Goal: Task Accomplishment & Management: Manage account settings

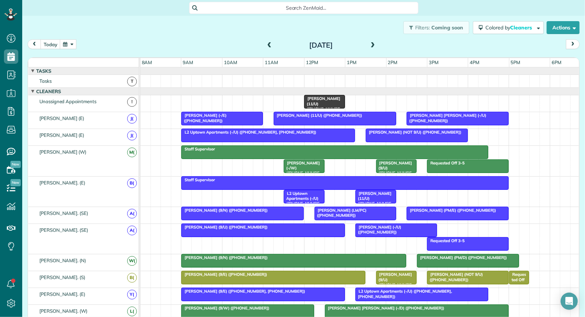
scroll to position [410, 0]
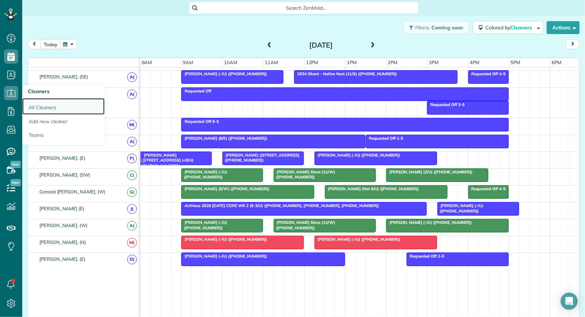
click at [32, 104] on link "All Cleaners" at bounding box center [63, 106] width 82 height 16
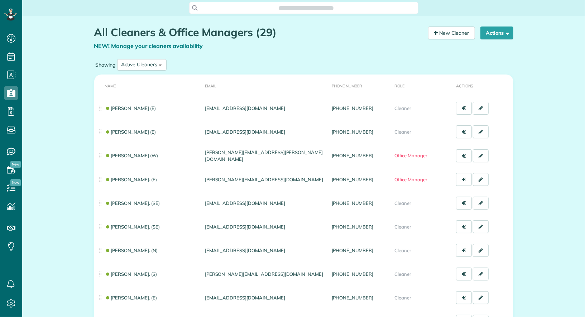
scroll to position [3, 3]
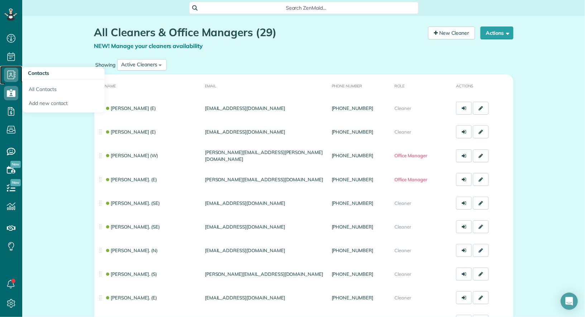
click at [14, 73] on use at bounding box center [12, 75] width 8 height 9
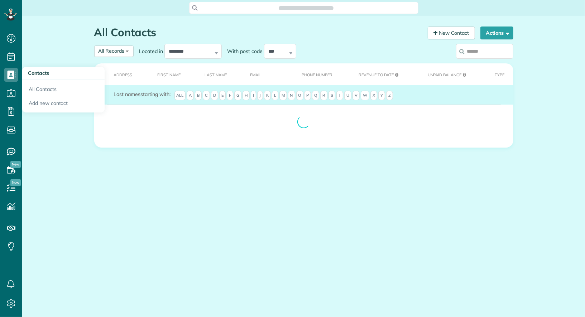
scroll to position [3, 3]
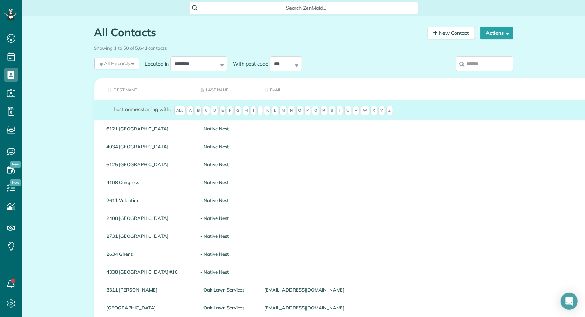
click at [486, 62] on input "search" at bounding box center [484, 63] width 57 height 15
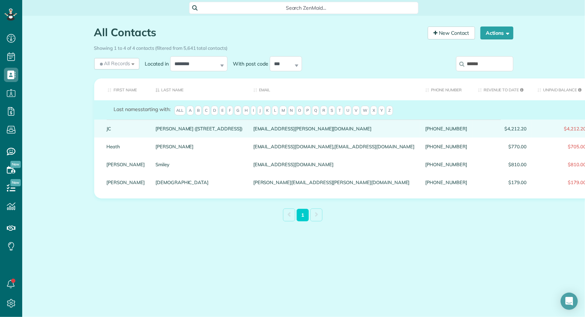
type input "******"
click at [111, 130] on div "JC" at bounding box center [125, 129] width 49 height 18
click at [110, 131] on link "JC" at bounding box center [126, 128] width 38 height 5
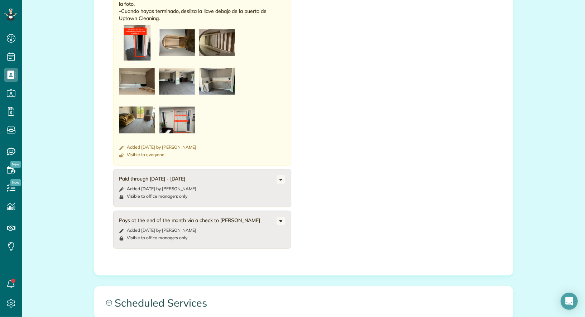
scroll to position [612, 0]
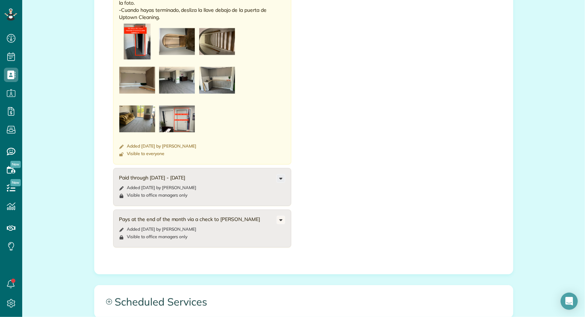
click at [283, 175] on icon at bounding box center [281, 179] width 8 height 8
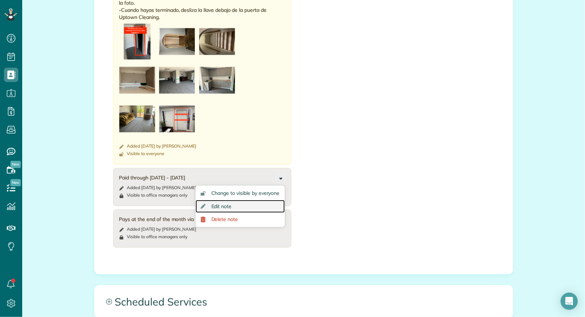
click at [274, 200] on link "Edit note" at bounding box center [240, 206] width 89 height 13
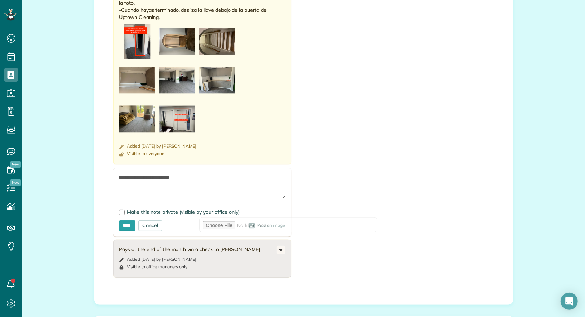
click at [168, 174] on textarea "**********" at bounding box center [202, 186] width 167 height 25
type textarea "**********"
click at [132, 220] on input "****" at bounding box center [127, 225] width 16 height 11
type input "**********"
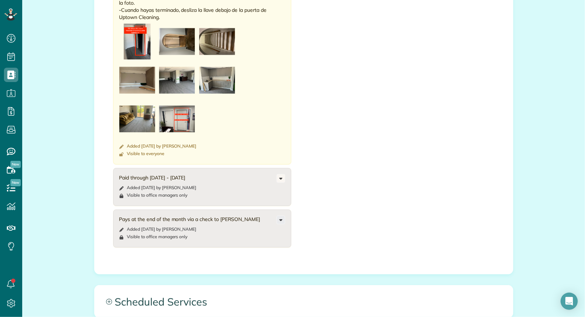
click at [278, 216] on icon at bounding box center [281, 220] width 8 height 8
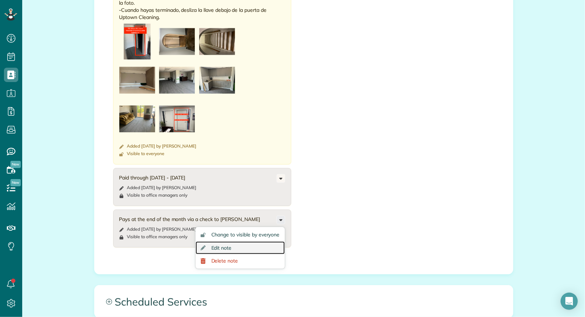
click at [238, 242] on link "Edit note" at bounding box center [240, 248] width 89 height 13
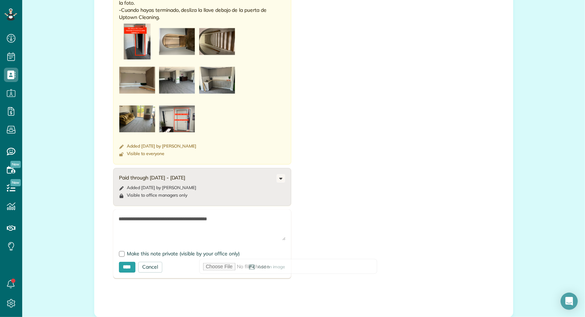
click at [227, 215] on textarea "**********" at bounding box center [202, 227] width 167 height 25
click at [281, 175] on icon at bounding box center [281, 179] width 8 height 8
click at [262, 200] on link "Edit note" at bounding box center [240, 206] width 89 height 13
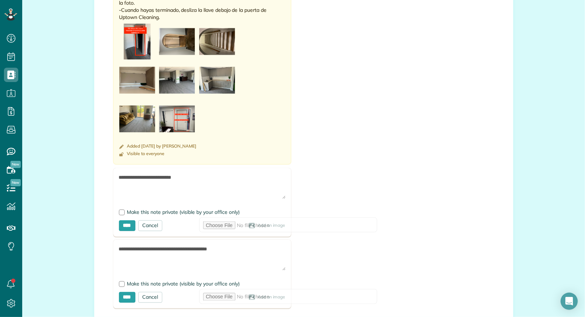
click at [118, 168] on form "**********" at bounding box center [202, 202] width 178 height 69
click at [119, 174] on textarea "**********" at bounding box center [202, 186] width 167 height 25
paste textarea "**********"
type textarea "**********"
click at [127, 220] on input "****" at bounding box center [127, 225] width 16 height 11
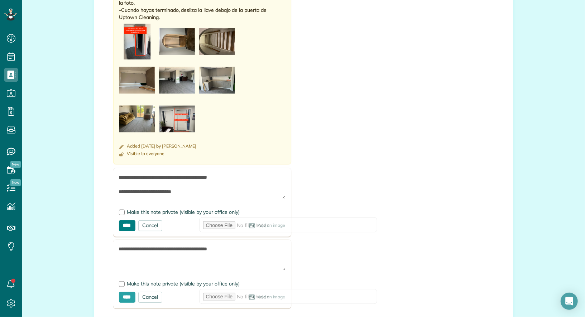
type input "**********"
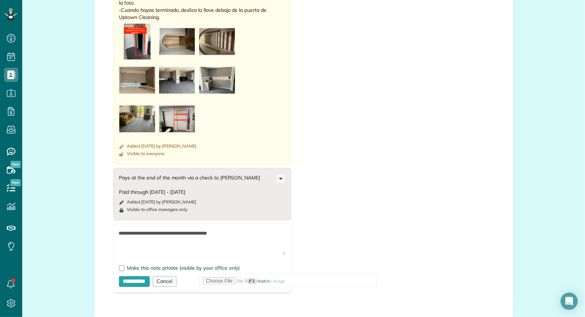
click at [172, 276] on div "Cancel" at bounding box center [165, 281] width 24 height 11
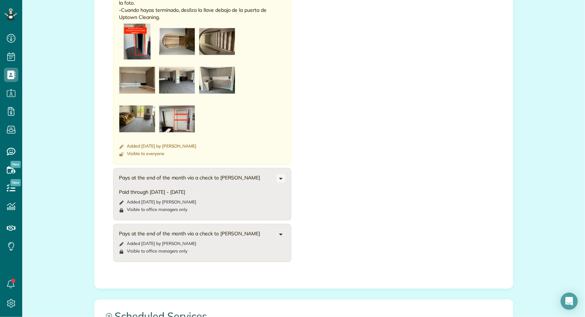
click at [282, 230] on icon at bounding box center [281, 234] width 8 height 8
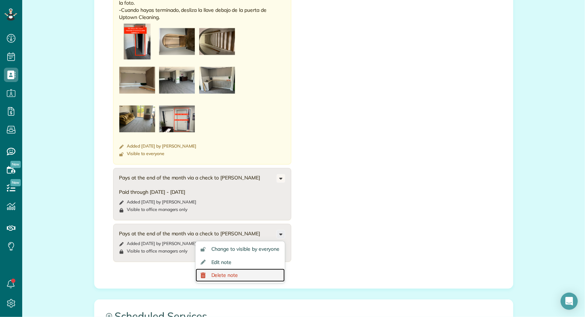
click at [262, 269] on link "Delete note" at bounding box center [240, 275] width 89 height 13
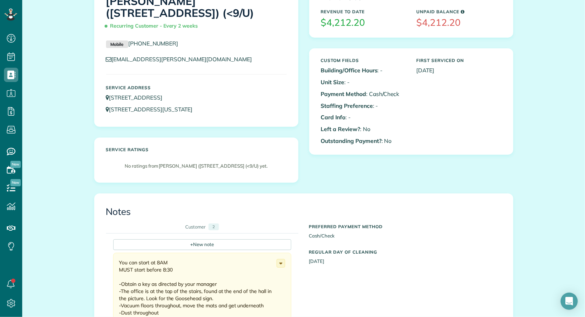
scroll to position [0, 0]
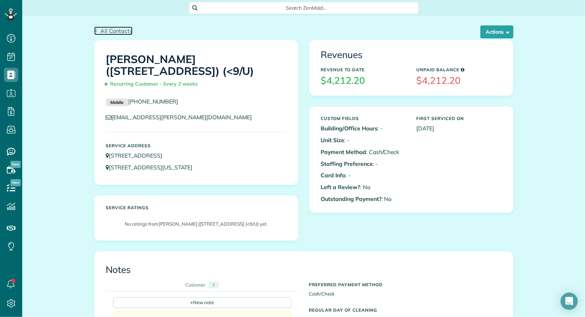
click at [110, 29] on span "All Contacts" at bounding box center [116, 30] width 32 height 7
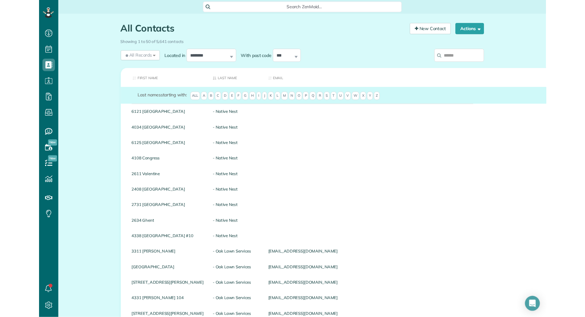
scroll to position [317, 22]
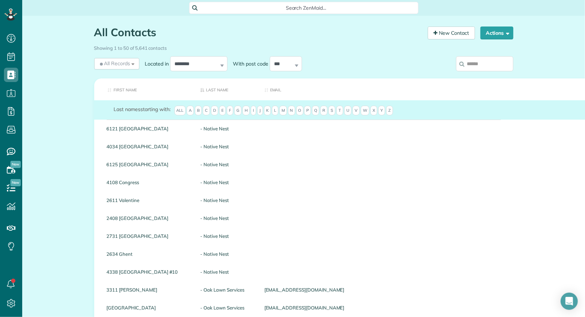
click at [484, 59] on input "search" at bounding box center [484, 63] width 57 height 15
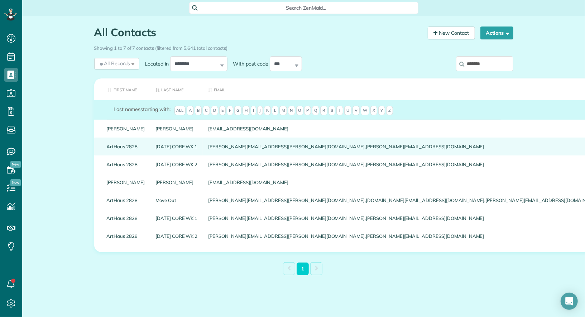
type input "*******"
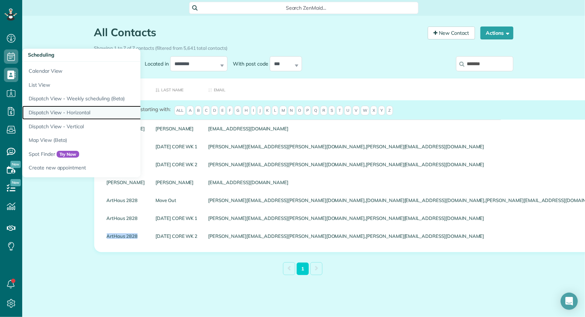
click at [62, 115] on link "Dispatch View - Horizontal" at bounding box center [111, 113] width 179 height 14
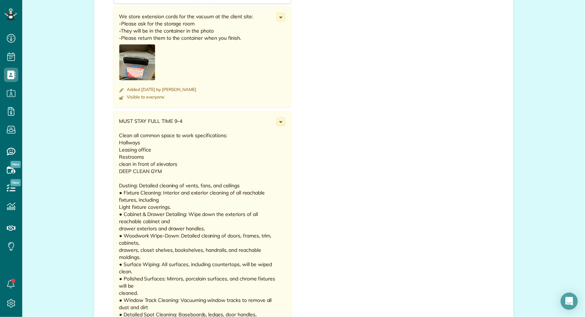
scroll to position [280, 0]
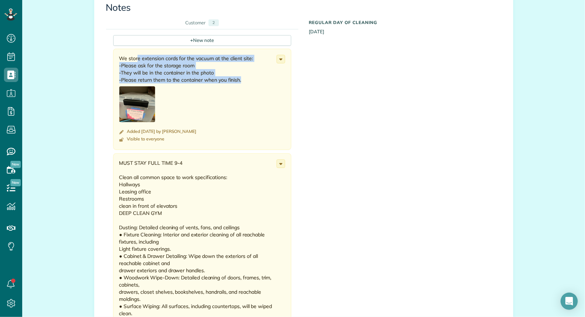
drag, startPoint x: 262, startPoint y: 74, endPoint x: 115, endPoint y: 48, distance: 149.9
click at [115, 49] on div "We store extension cords for the vacuum at the client site: -Please ask for the…" at bounding box center [202, 99] width 178 height 101
copy div "We store extension cords for the vacuum at the client site: -Please ask for the…"
click at [282, 55] on icon at bounding box center [281, 59] width 8 height 8
click at [266, 80] on link "Edit note" at bounding box center [254, 86] width 62 height 13
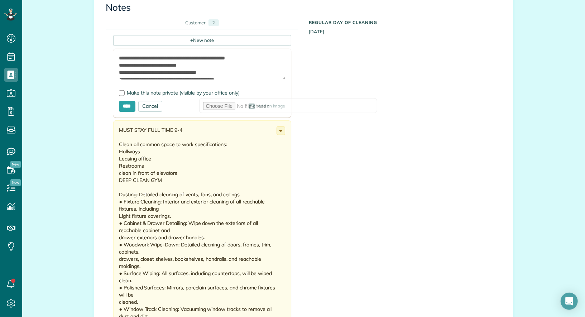
click at [177, 54] on textarea "**********" at bounding box center [202, 66] width 167 height 25
click at [160, 60] on textarea "**********" at bounding box center [202, 66] width 167 height 25
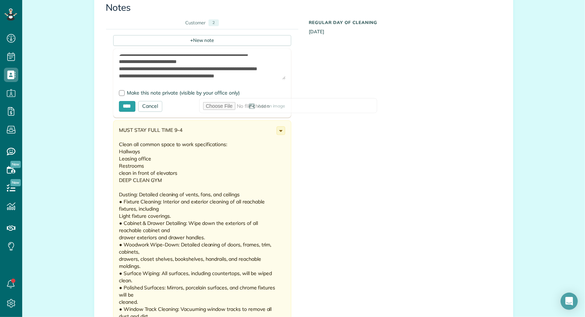
scroll to position [18, 0]
click at [243, 68] on textarea "**********" at bounding box center [202, 66] width 167 height 25
click at [180, 67] on textarea "**********" at bounding box center [202, 66] width 167 height 25
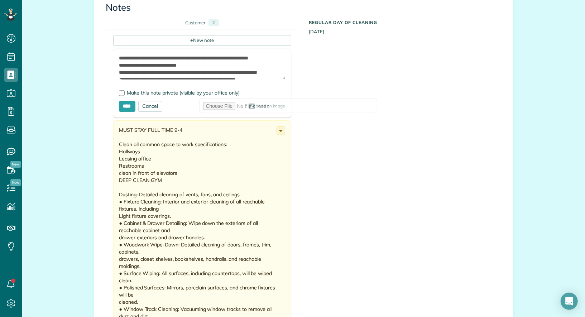
type textarea "**********"
click at [156, 101] on div "Cancel" at bounding box center [150, 106] width 24 height 11
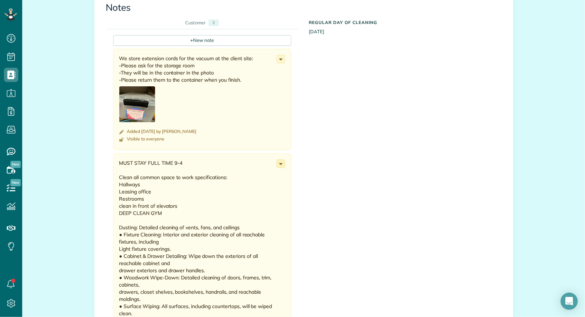
click at [284, 160] on icon at bounding box center [281, 164] width 8 height 8
click at [274, 185] on link "Edit note" at bounding box center [254, 191] width 62 height 13
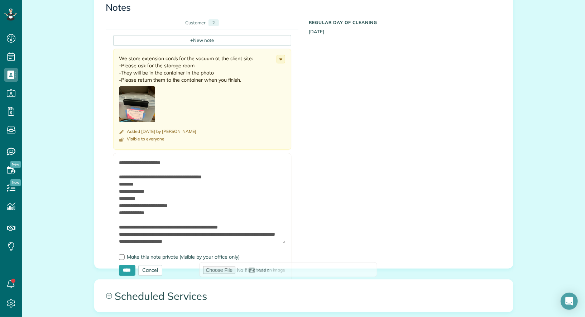
drag, startPoint x: 283, startPoint y: 172, endPoint x: 286, endPoint y: 231, distance: 59.6
click at [286, 231] on form "Add Image Make this note private (visible by your office only) **** Cancel Add …" at bounding box center [202, 217] width 178 height 128
click at [210, 159] on textarea at bounding box center [202, 201] width 167 height 85
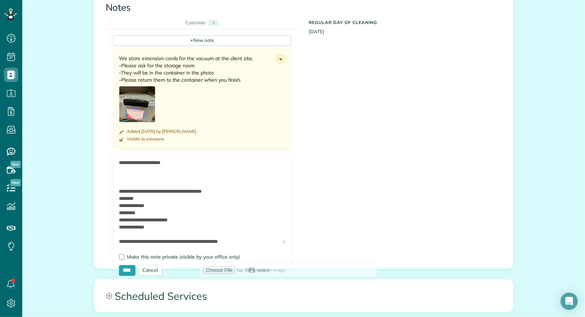
paste textarea "**********"
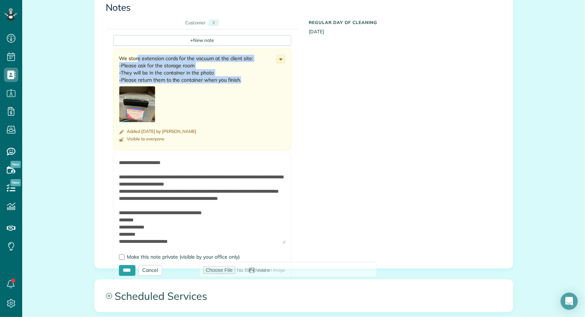
drag, startPoint x: 242, startPoint y: 69, endPoint x: 112, endPoint y: 46, distance: 132.5
click at [112, 46] on div "+ New note We store extension cords for the vacuum at the client site: -Please …" at bounding box center [298, 136] width 385 height 215
copy div "We store extension cords for the vacuum at the client site: -Please ask for the…"
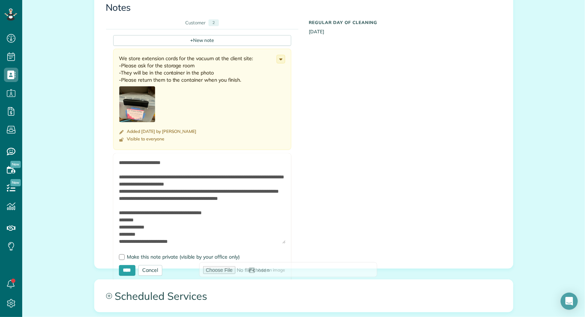
click at [120, 171] on textarea at bounding box center [202, 201] width 167 height 85
click at [120, 169] on textarea at bounding box center [202, 201] width 167 height 85
paste textarea "**********"
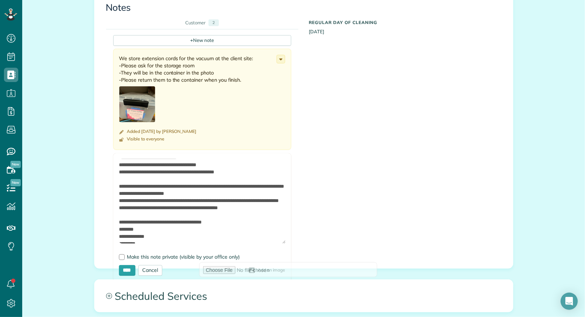
scroll to position [27, 0]
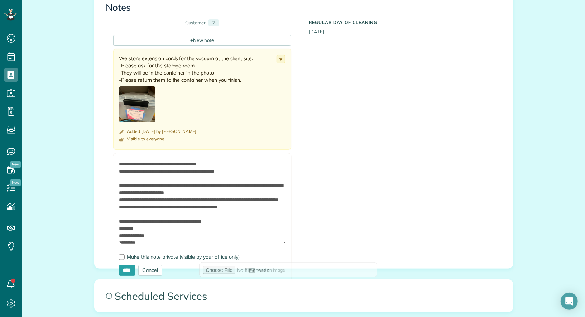
type textarea "**********"
click at [258, 268] on span "Add an image" at bounding box center [272, 271] width 28 height 6
click at [128, 265] on input "****" at bounding box center [127, 270] width 16 height 11
type input "**********"
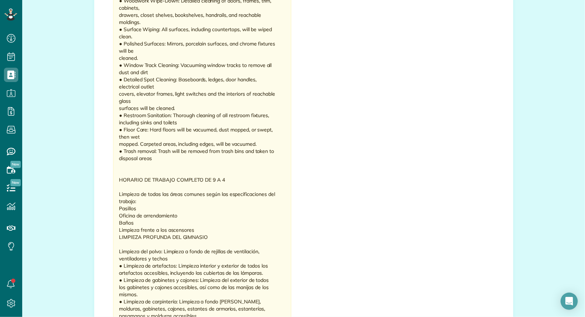
scroll to position [375, 0]
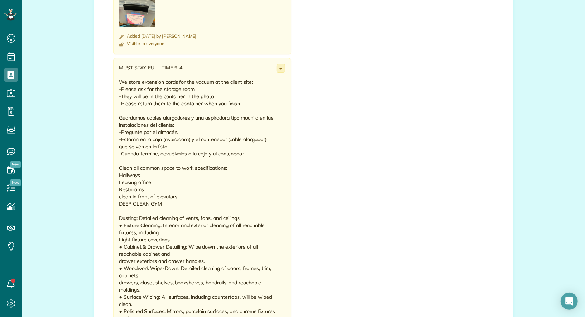
click at [282, 68] on use at bounding box center [280, 69] width 3 height 2
click at [271, 90] on link "Edit note" at bounding box center [254, 96] width 62 height 13
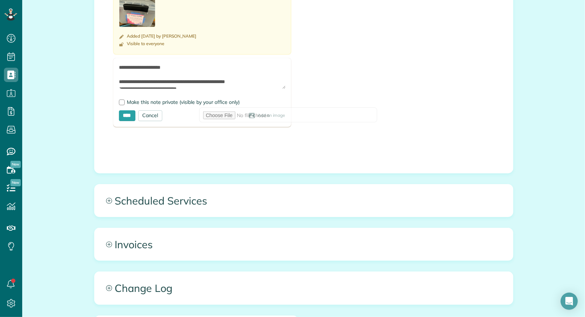
click at [258, 113] on span "Add an image" at bounding box center [272, 116] width 28 height 6
click at [182, 127] on div "We store extension cords for the vacuum at the client site: -Please ask for the…" at bounding box center [202, 54] width 178 height 202
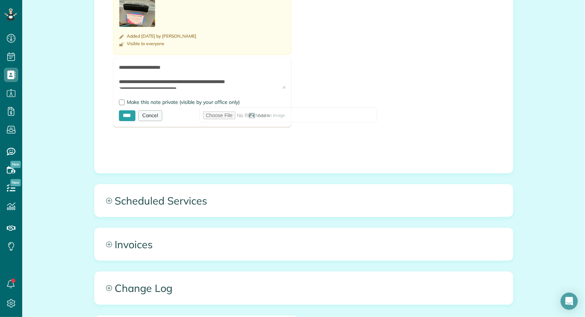
click at [154, 110] on div "Cancel" at bounding box center [150, 115] width 24 height 11
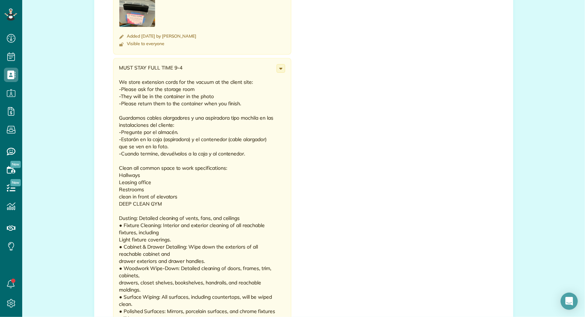
scroll to position [0, 0]
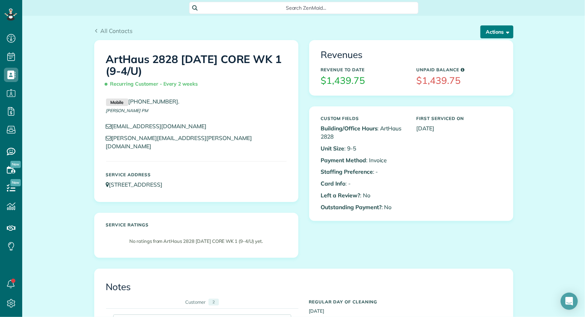
click at [508, 34] on span "button" at bounding box center [506, 31] width 5 height 5
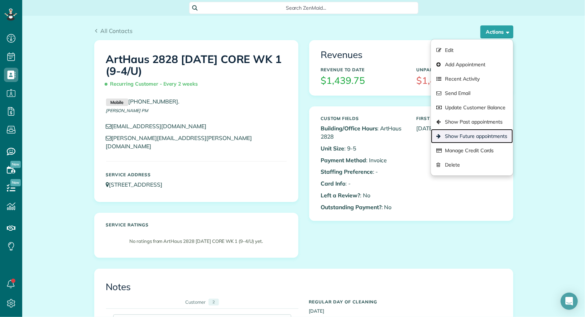
click at [478, 133] on link "Show Future appointments" at bounding box center [472, 136] width 82 height 14
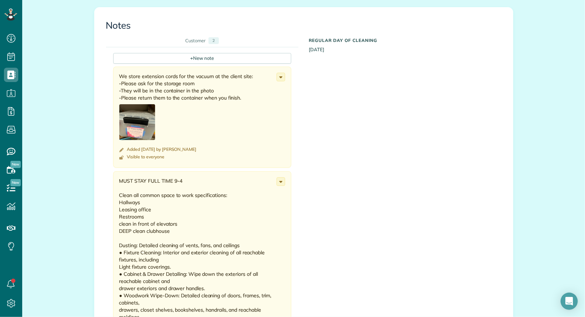
scroll to position [262, 0]
click at [280, 181] on use at bounding box center [280, 182] width 3 height 2
click at [267, 203] on link "Edit note" at bounding box center [254, 209] width 62 height 13
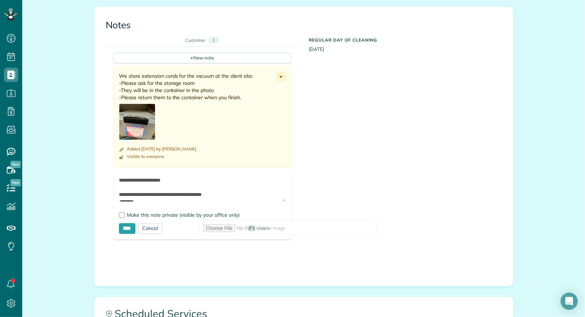
click at [236, 177] on textarea at bounding box center [202, 189] width 167 height 25
click at [152, 223] on div "Cancel" at bounding box center [150, 228] width 24 height 11
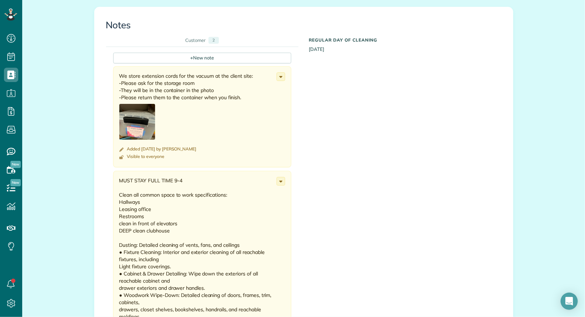
scroll to position [0, 0]
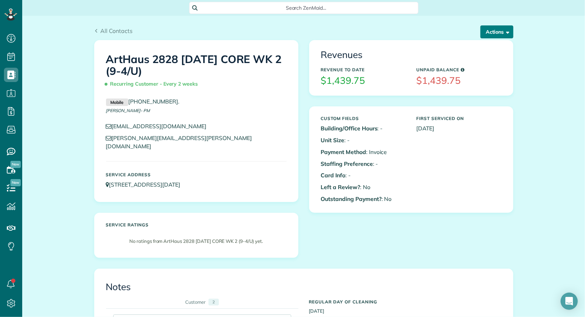
click at [495, 30] on button "Actions" at bounding box center [497, 31] width 33 height 13
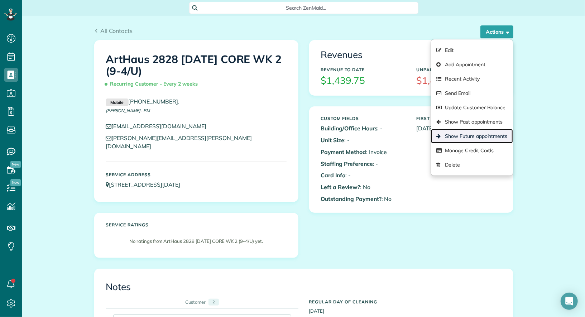
click at [479, 135] on link "Show Future appointments" at bounding box center [472, 136] width 82 height 14
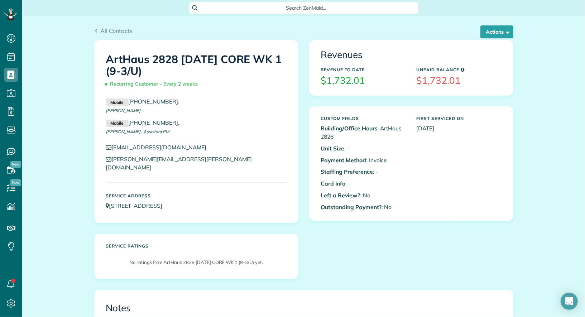
scroll to position [3, 3]
click at [493, 37] on button "Actions" at bounding box center [497, 31] width 33 height 13
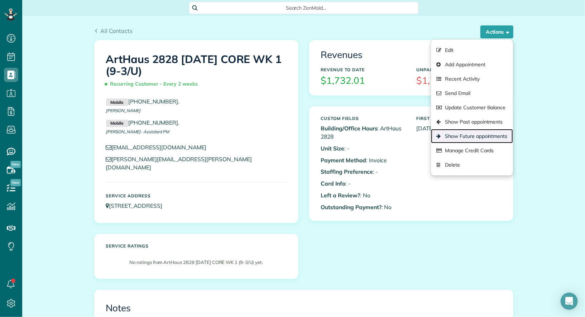
click at [484, 133] on link "Show Future appointments" at bounding box center [472, 136] width 82 height 14
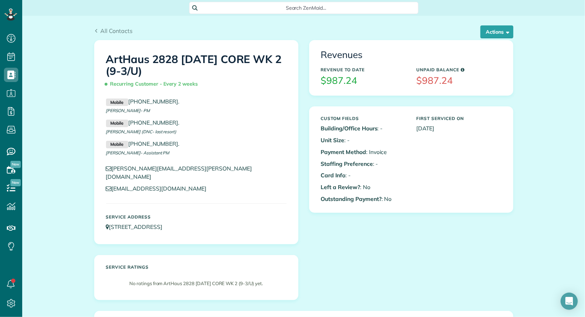
scroll to position [3, 3]
click at [497, 30] on button "Actions" at bounding box center [497, 31] width 33 height 13
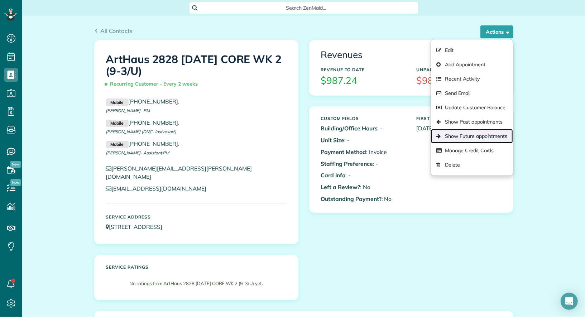
click at [492, 133] on link "Show Future appointments" at bounding box center [472, 136] width 82 height 14
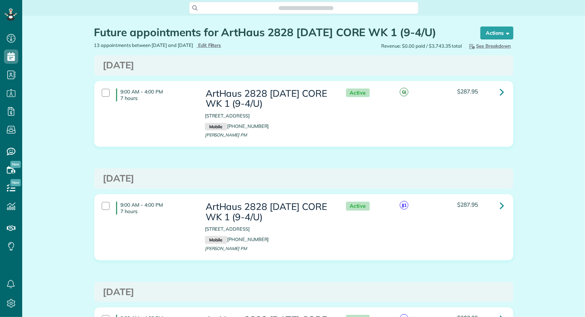
scroll to position [3, 3]
click at [502, 90] on icon at bounding box center [502, 92] width 4 height 13
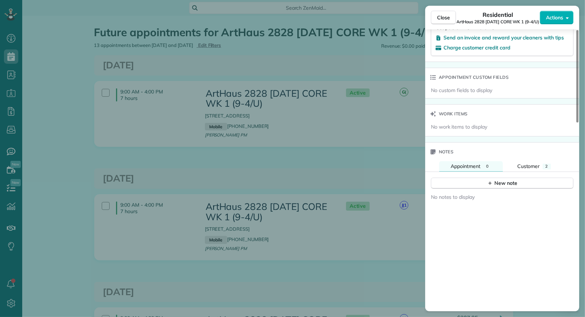
scroll to position [519, 0]
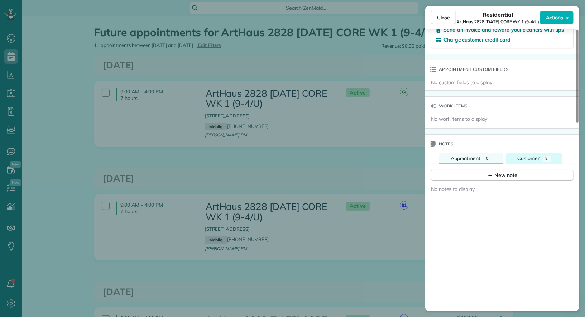
click at [523, 155] on span "Customer" at bounding box center [529, 158] width 23 height 6
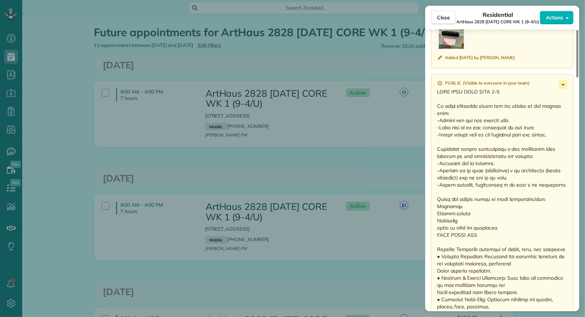
scroll to position [694, 0]
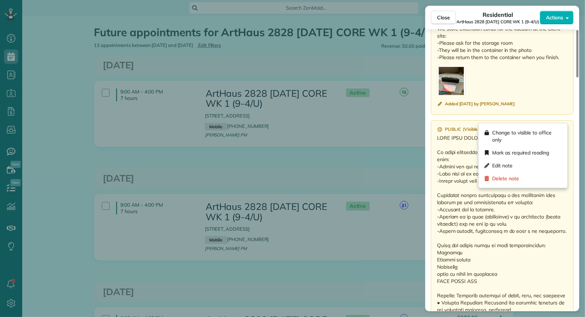
click at [562, 130] on icon at bounding box center [563, 131] width 3 height 2
click at [538, 161] on div "Edit note" at bounding box center [523, 165] width 83 height 13
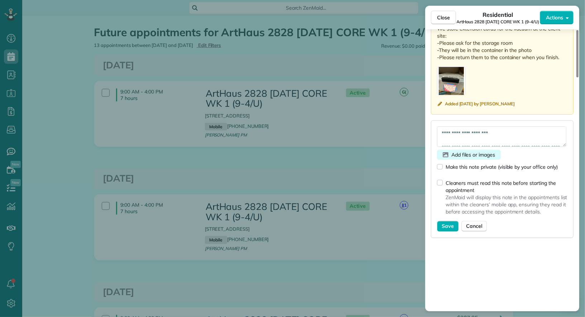
click at [474, 151] on span "Add files or images" at bounding box center [474, 154] width 44 height 7
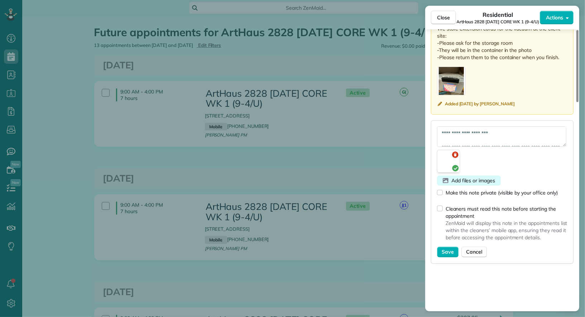
click at [465, 177] on span "Add files or images" at bounding box center [474, 180] width 44 height 7
click at [447, 249] on span "Save" at bounding box center [448, 252] width 12 height 7
type textarea "**********"
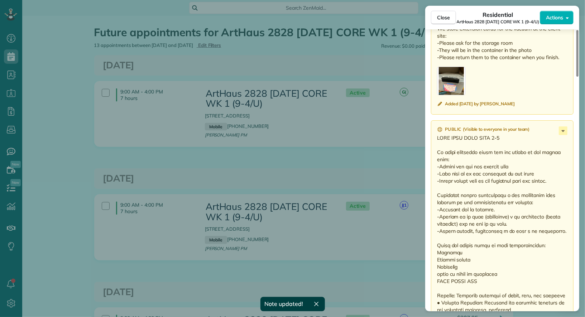
drag, startPoint x: 565, startPoint y: 219, endPoint x: 429, endPoint y: 145, distance: 155.3
click at [563, 130] on icon at bounding box center [563, 131] width 3 height 2
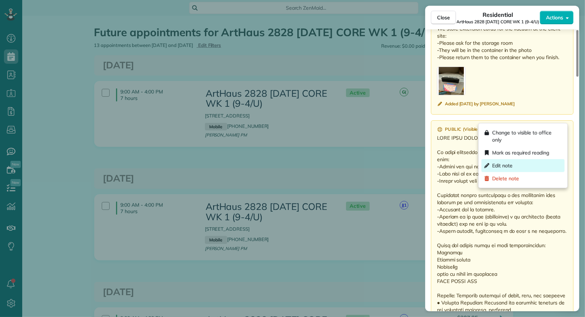
click at [529, 162] on div "Edit note" at bounding box center [523, 165] width 83 height 13
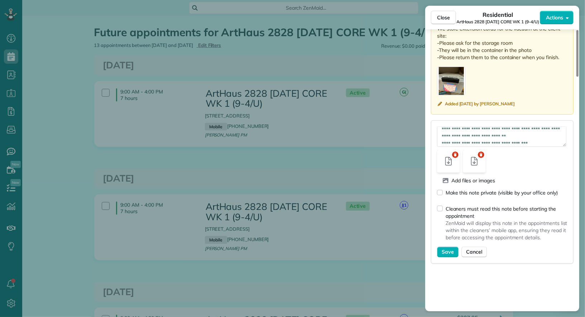
scroll to position [0, 0]
click at [513, 127] on textarea at bounding box center [501, 137] width 129 height 20
paste textarea "**********"
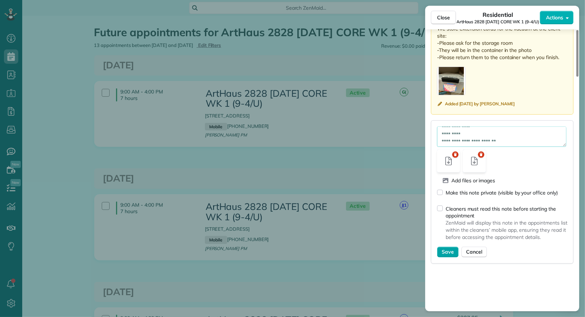
type textarea "**********"
click at [448, 249] on span "Save" at bounding box center [448, 252] width 12 height 7
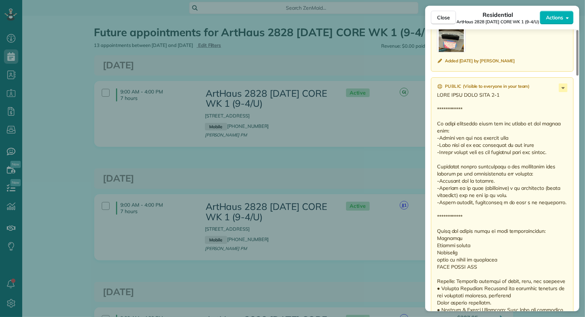
scroll to position [733, 0]
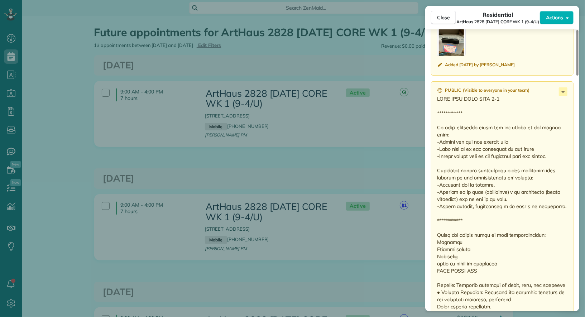
drag, startPoint x: 473, startPoint y: 209, endPoint x: 438, endPoint y: 101, distance: 113.0
drag, startPoint x: 469, startPoint y: 210, endPoint x: 436, endPoint y: 102, distance: 113.4
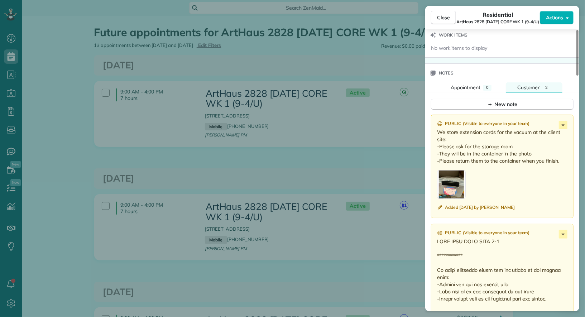
scroll to position [603, 0]
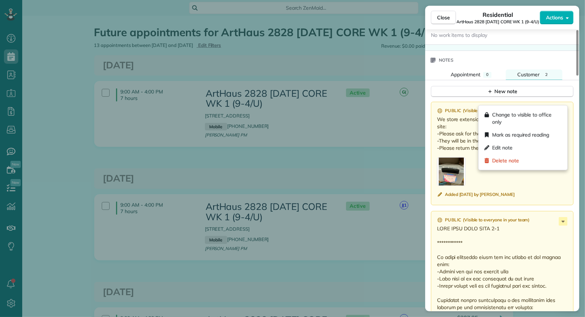
click at [562, 108] on icon at bounding box center [563, 112] width 9 height 9
click at [535, 160] on div "Delete note" at bounding box center [523, 160] width 83 height 13
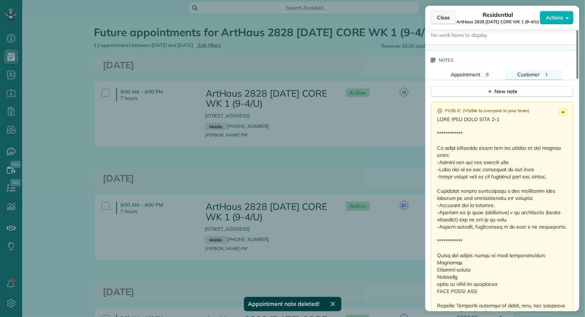
click at [446, 19] on span "Close" at bounding box center [443, 17] width 13 height 7
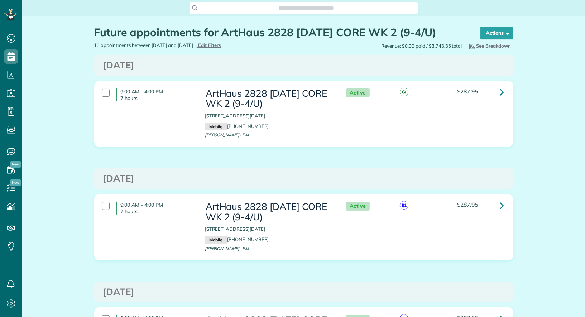
scroll to position [3, 3]
click at [501, 91] on icon at bounding box center [502, 92] width 4 height 13
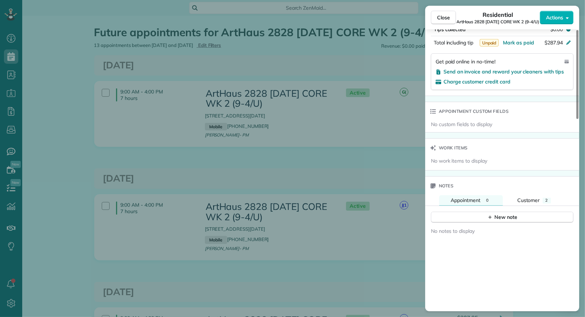
scroll to position [550, 0]
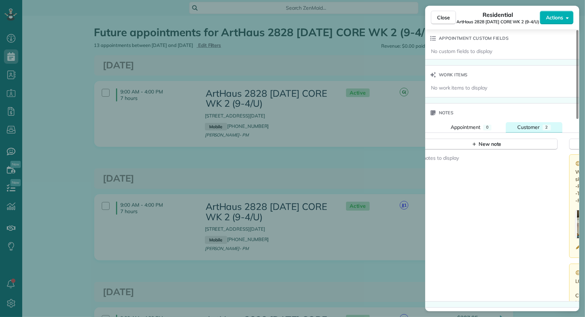
click at [526, 124] on span "Customer" at bounding box center [529, 127] width 23 height 6
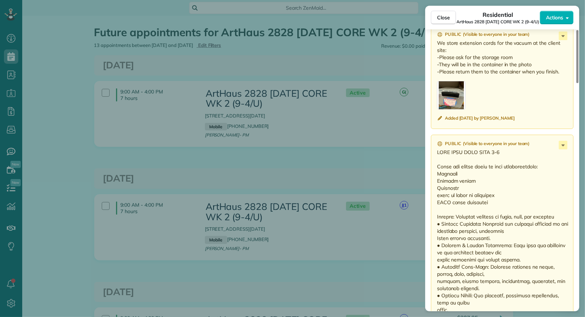
scroll to position [689, 0]
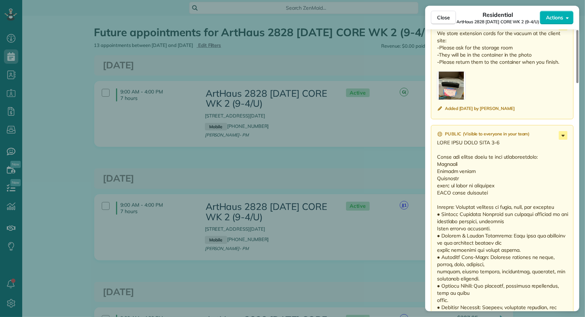
click at [567, 131] on icon at bounding box center [563, 135] width 9 height 9
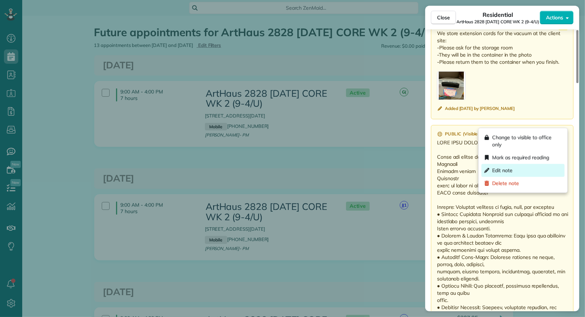
click at [544, 167] on div "Edit note" at bounding box center [523, 170] width 83 height 13
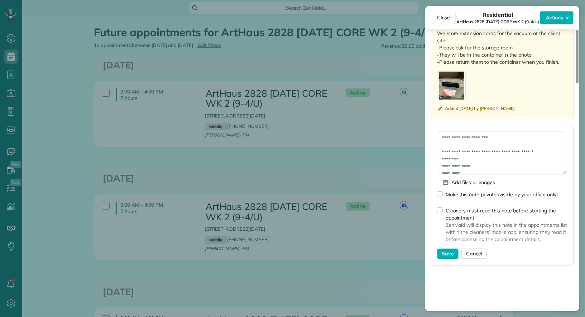
drag, startPoint x: 563, startPoint y: 137, endPoint x: 563, endPoint y: 182, distance: 45.2
click at [563, 175] on textarea at bounding box center [501, 152] width 129 height 43
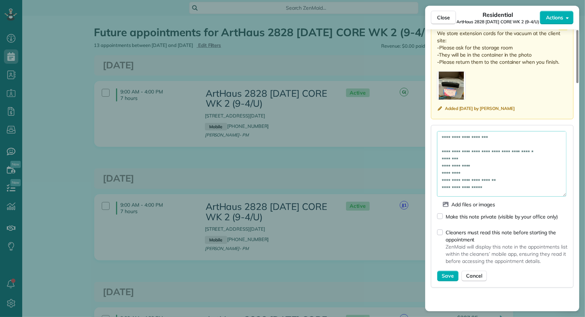
click at [536, 131] on textarea at bounding box center [501, 164] width 129 height 66
paste textarea "**********"
type textarea "**********"
click at [449, 273] on span "Save" at bounding box center [448, 276] width 12 height 7
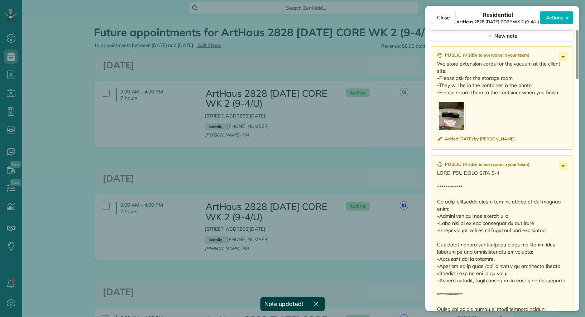
scroll to position [690, 0]
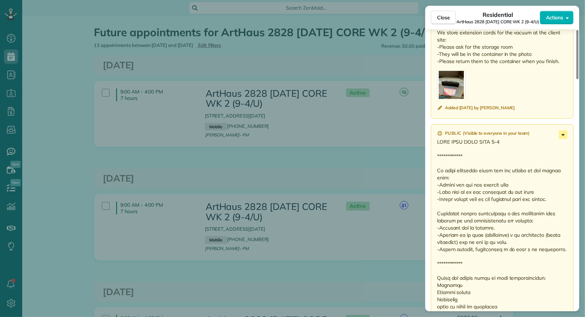
click at [563, 134] on icon at bounding box center [563, 135] width 3 height 2
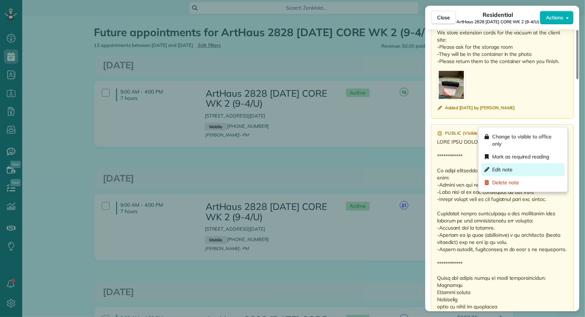
click at [537, 170] on div "Edit note" at bounding box center [523, 169] width 83 height 13
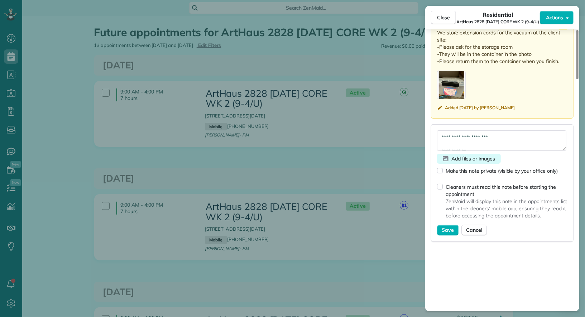
click at [467, 155] on span "Add files or images" at bounding box center [474, 158] width 44 height 7
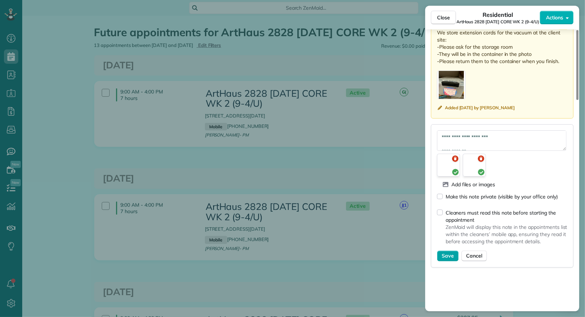
click at [448, 253] on span "Save" at bounding box center [448, 256] width 12 height 7
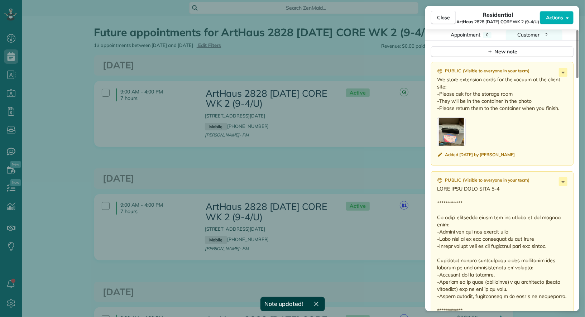
scroll to position [620, 0]
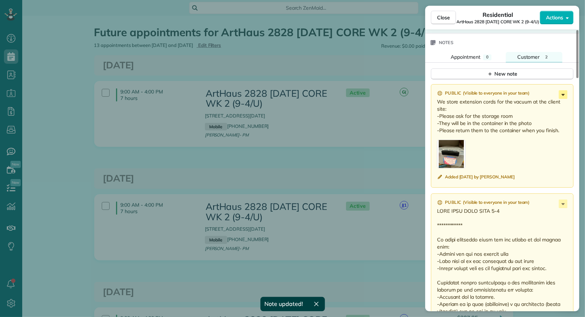
click at [564, 90] on icon at bounding box center [563, 94] width 9 height 9
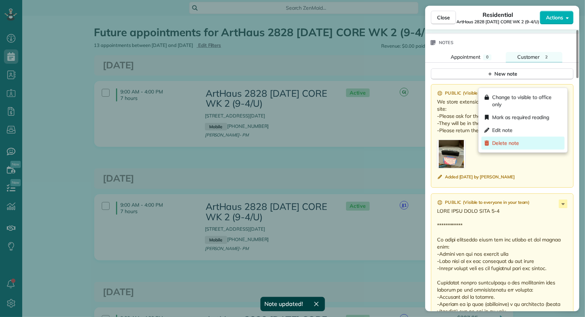
click at [530, 141] on div "Delete note" at bounding box center [523, 143] width 83 height 13
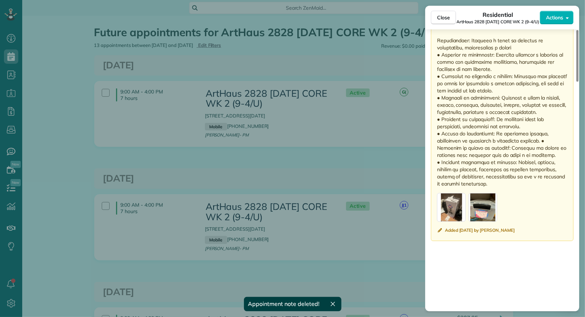
scroll to position [1114, 0]
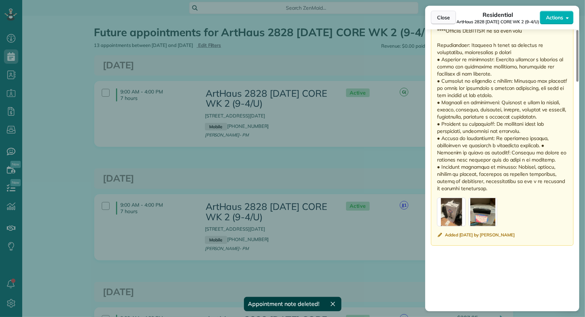
click at [444, 18] on span "Close" at bounding box center [443, 17] width 13 height 7
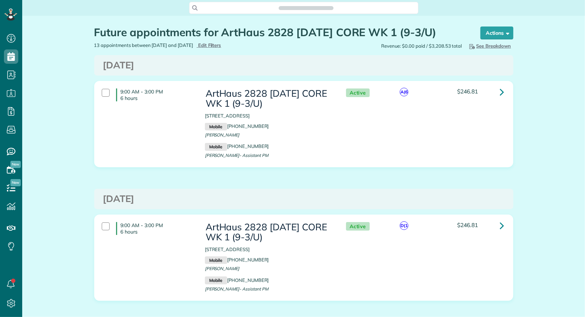
scroll to position [3, 3]
click at [504, 91] on icon at bounding box center [502, 92] width 4 height 13
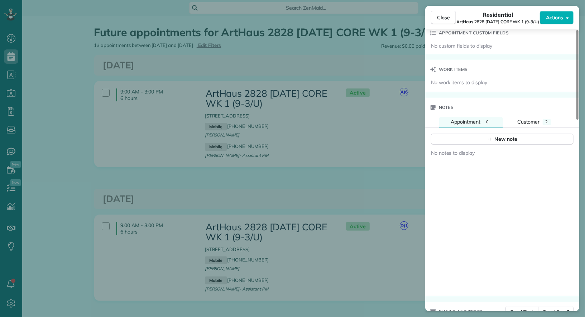
scroll to position [602, 0]
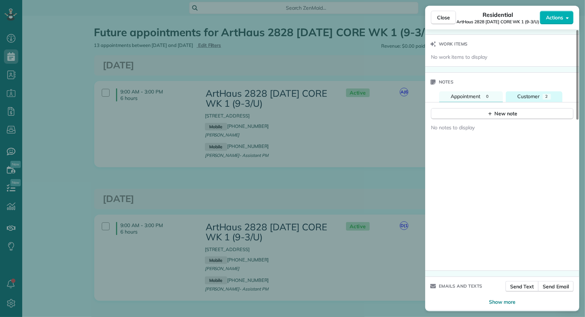
click at [531, 93] on span "Customer" at bounding box center [529, 96] width 23 height 6
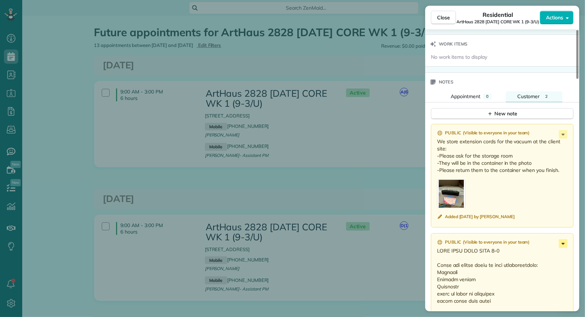
click at [562, 239] on icon at bounding box center [563, 243] width 9 height 9
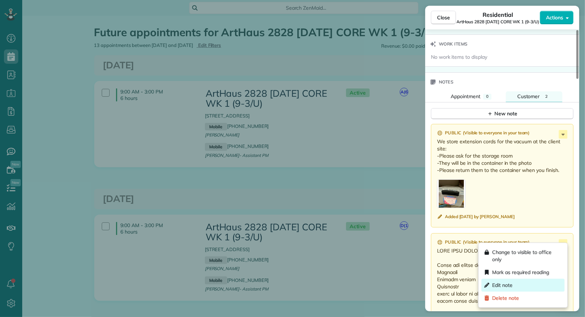
click at [541, 282] on div "Edit note" at bounding box center [523, 285] width 83 height 13
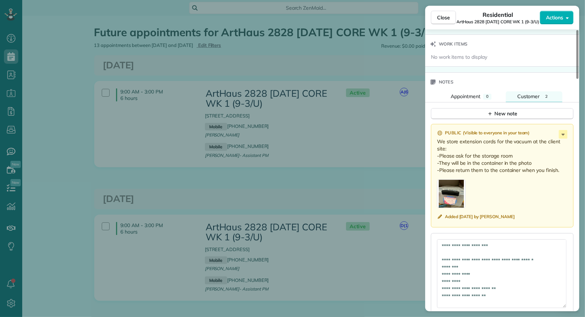
drag, startPoint x: 563, startPoint y: 252, endPoint x: 563, endPoint y: 301, distance: 48.8
click at [563, 301] on textarea at bounding box center [501, 273] width 129 height 69
click at [532, 243] on textarea at bounding box center [501, 273] width 129 height 69
paste textarea "**********"
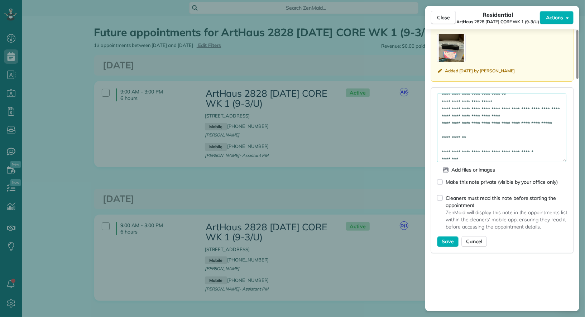
scroll to position [795, 0]
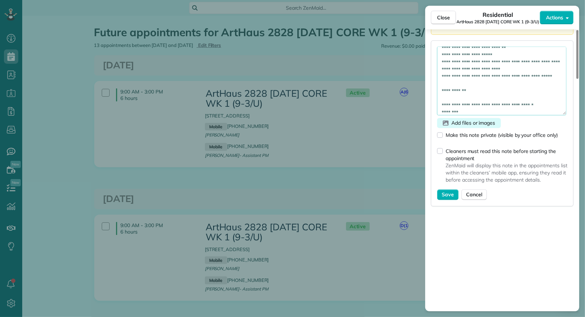
type textarea "**********"
click at [469, 120] on span "Add files or images" at bounding box center [474, 123] width 44 height 7
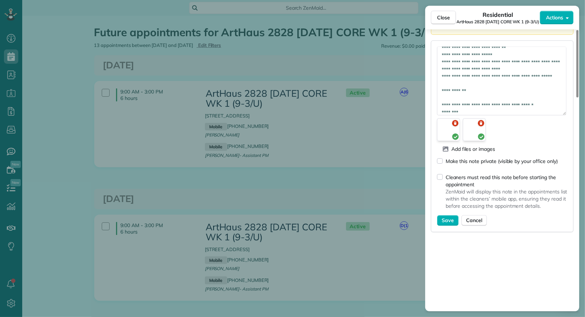
click at [448, 218] on span "Save" at bounding box center [448, 220] width 12 height 7
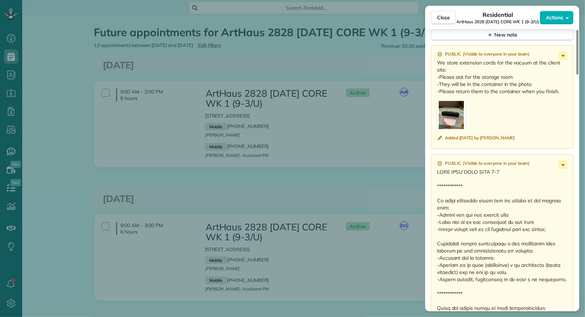
scroll to position [642, 0]
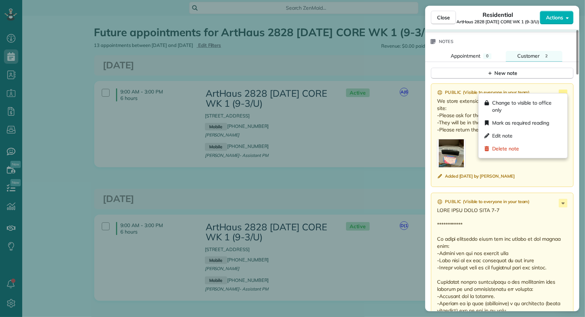
click at [565, 91] on icon at bounding box center [563, 94] width 9 height 9
click at [531, 149] on div "Delete note" at bounding box center [523, 148] width 83 height 13
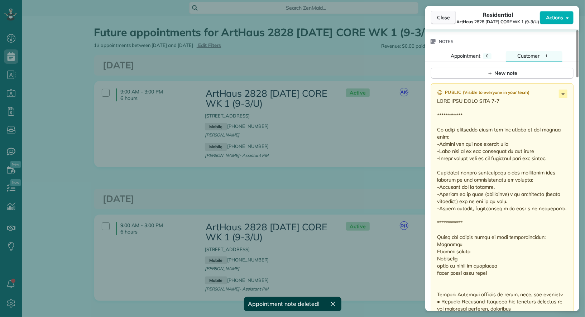
click at [445, 16] on span "Close" at bounding box center [443, 17] width 13 height 7
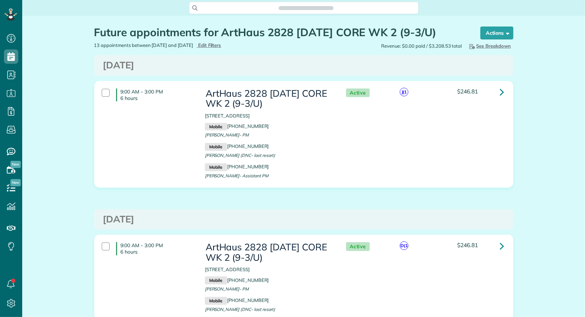
scroll to position [3, 3]
click at [500, 94] on link at bounding box center [502, 92] width 14 height 14
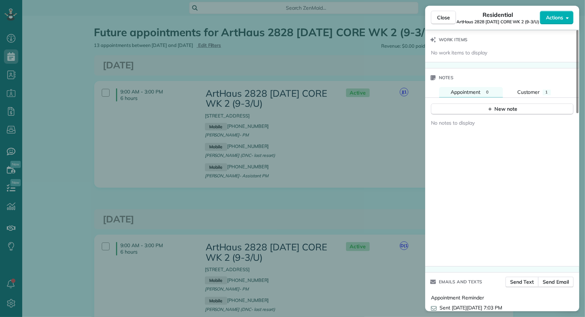
scroll to position [653, 0]
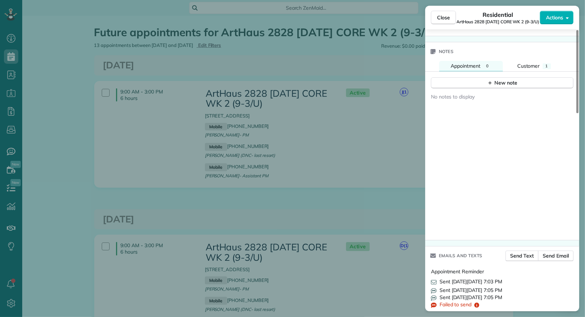
click at [531, 55] on div "Notes" at bounding box center [502, 51] width 154 height 19
click at [531, 61] on button "Customer 1" at bounding box center [534, 66] width 57 height 10
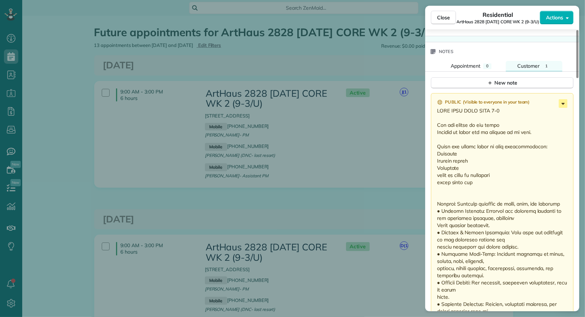
click at [563, 103] on icon at bounding box center [563, 104] width 3 height 2
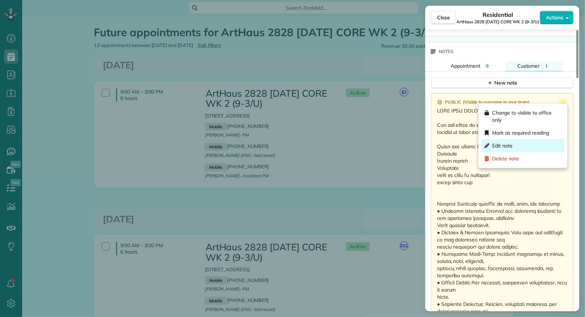
click at [529, 141] on div "Edit note" at bounding box center [523, 145] width 83 height 13
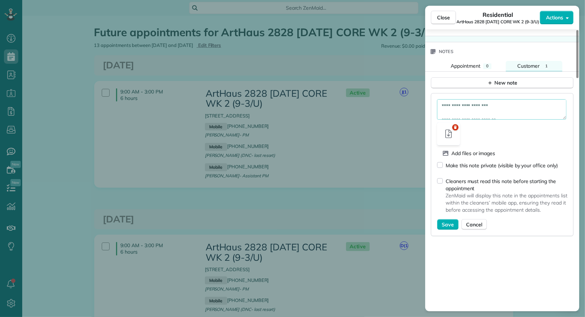
click at [522, 100] on textarea at bounding box center [501, 109] width 129 height 20
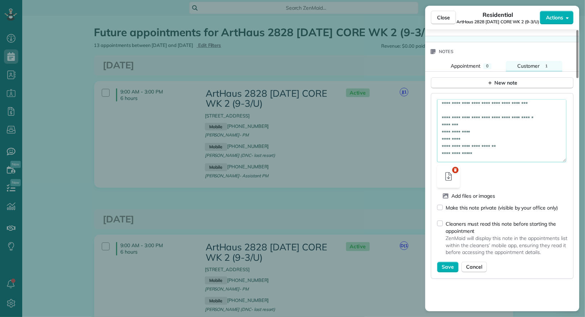
drag, startPoint x: 563, startPoint y: 115, endPoint x: 562, endPoint y: 157, distance: 42.7
click at [562, 157] on textarea at bounding box center [501, 130] width 129 height 63
drag, startPoint x: 540, startPoint y: 124, endPoint x: 439, endPoint y: 116, distance: 101.7
click at [439, 116] on textarea at bounding box center [501, 130] width 129 height 63
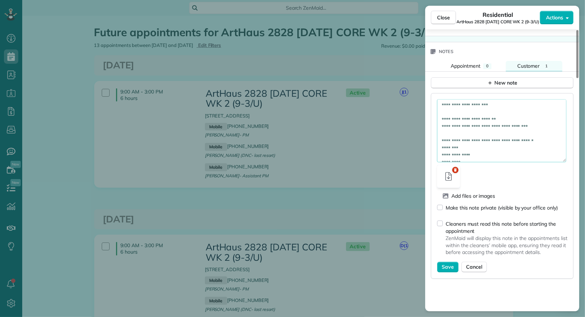
paste textarea "**********"
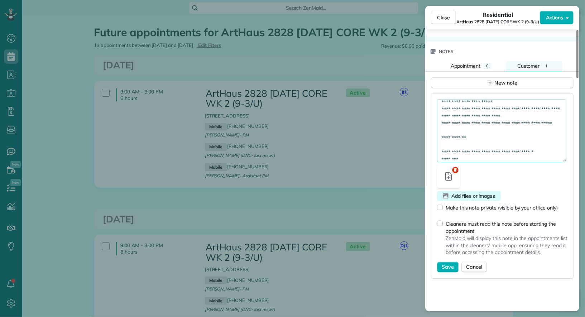
type textarea "**********"
click at [463, 192] on span "Add files or images" at bounding box center [474, 195] width 44 height 7
click at [453, 264] on span "Save" at bounding box center [448, 267] width 12 height 7
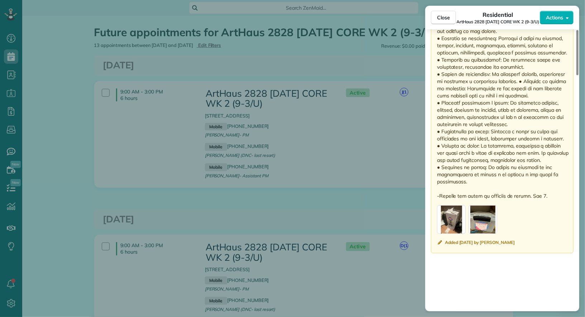
scroll to position [1290, 0]
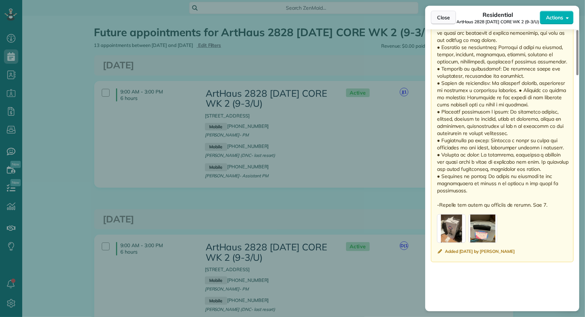
click at [447, 17] on span "Close" at bounding box center [443, 17] width 13 height 7
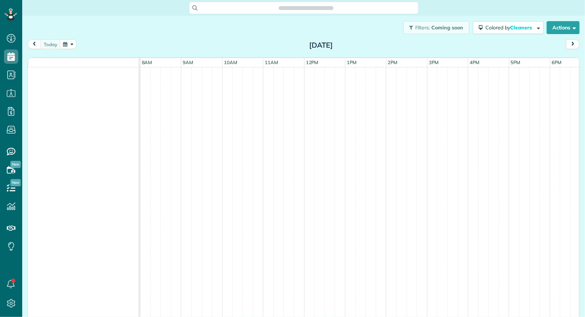
scroll to position [3, 3]
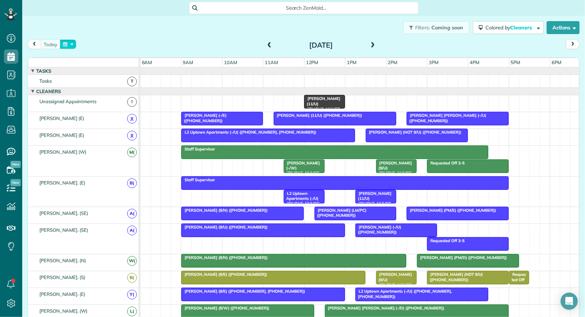
click at [71, 42] on button "button" at bounding box center [68, 44] width 16 height 10
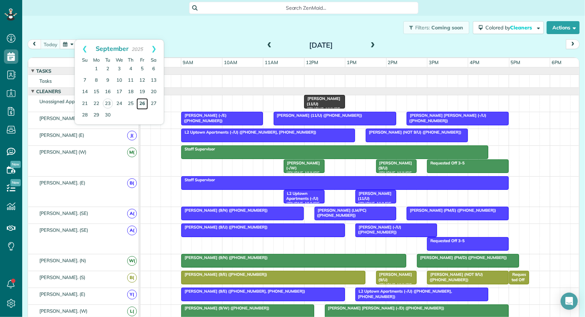
click at [145, 102] on link "26" at bounding box center [142, 103] width 11 height 11
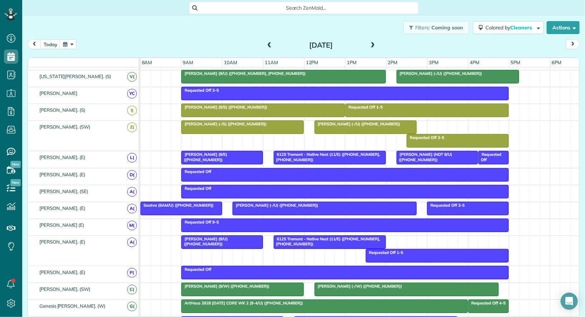
scroll to position [0, 0]
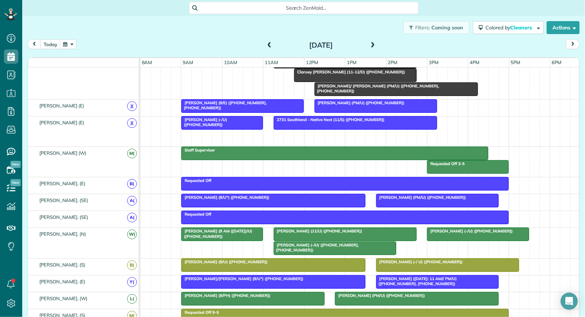
drag, startPoint x: 374, startPoint y: 133, endPoint x: 346, endPoint y: 83, distance: 57.8
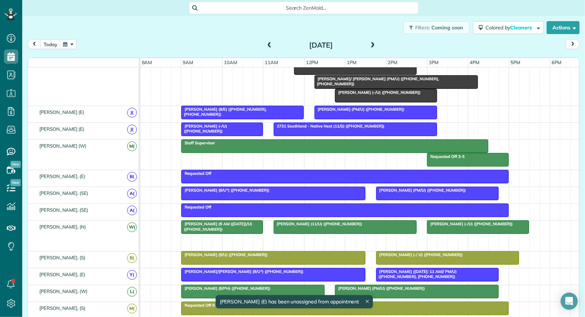
drag, startPoint x: 310, startPoint y: 231, endPoint x: 311, endPoint y: 74, distance: 157.0
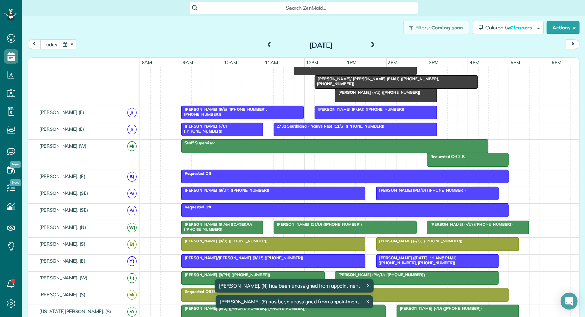
click at [258, 109] on span "Matt Buongiorno (9/E) (+16127500156, +18179196050)" at bounding box center [224, 112] width 86 height 10
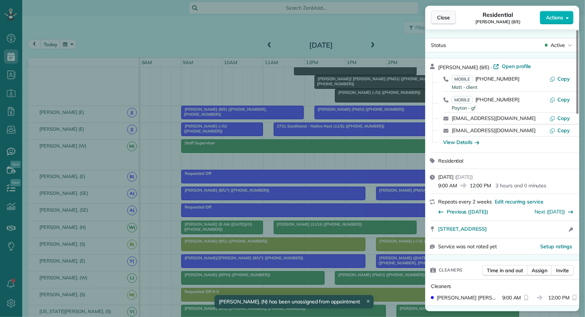
click at [449, 19] on span "Close" at bounding box center [443, 17] width 13 height 7
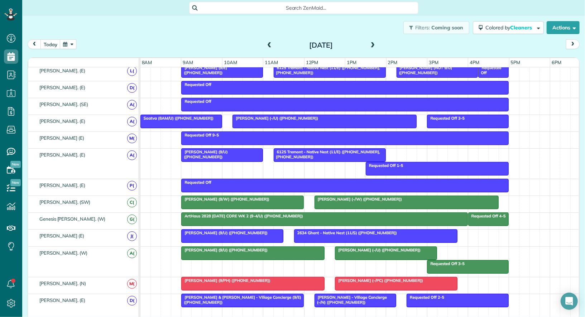
click at [246, 280] on div at bounding box center [253, 283] width 142 height 13
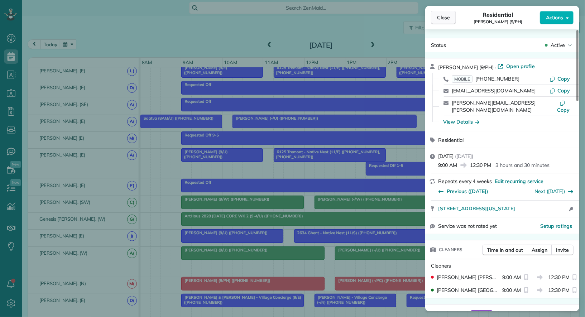
click at [449, 16] on span "Close" at bounding box center [443, 17] width 13 height 7
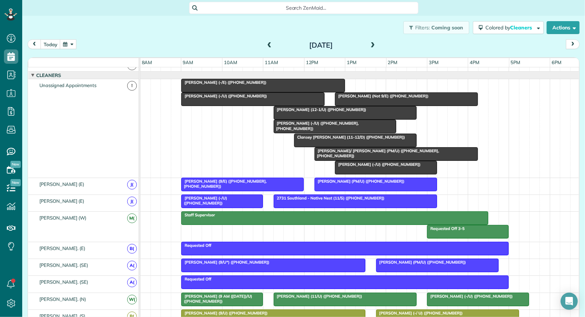
click at [272, 46] on span at bounding box center [270, 45] width 8 height 6
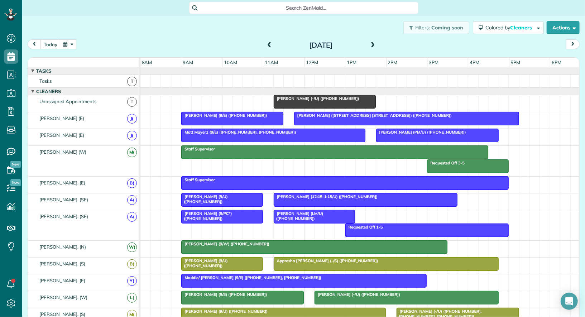
click at [271, 45] on span at bounding box center [270, 45] width 8 height 6
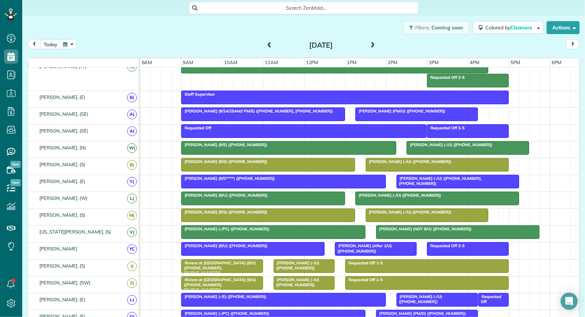
scroll to position [83, 0]
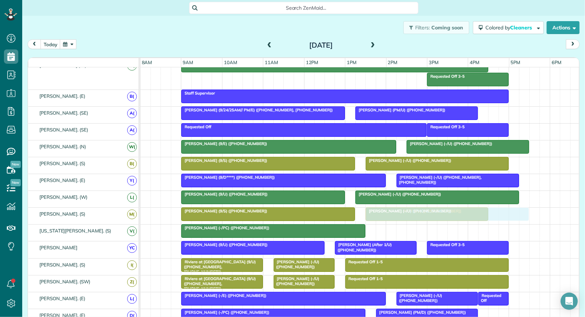
drag, startPoint x: 386, startPoint y: 230, endPoint x: 372, endPoint y: 214, distance: 21.3
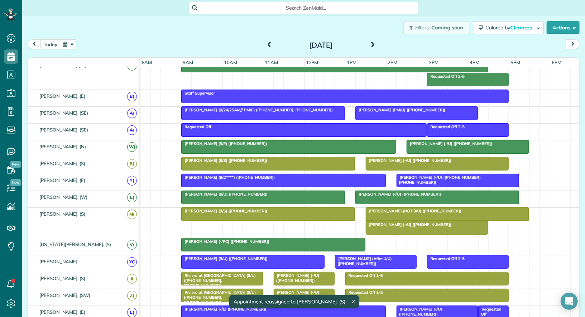
drag, startPoint x: 391, startPoint y: 225, endPoint x: 406, endPoint y: 241, distance: 21.3
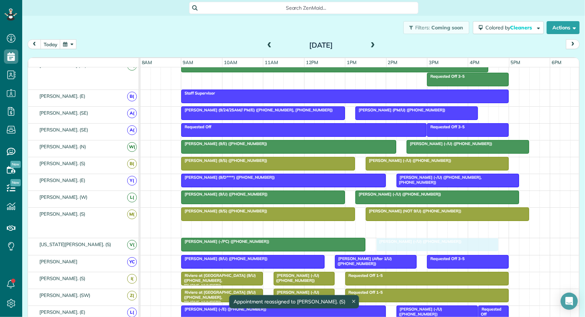
drag, startPoint x: 402, startPoint y: 227, endPoint x: 413, endPoint y: 238, distance: 15.7
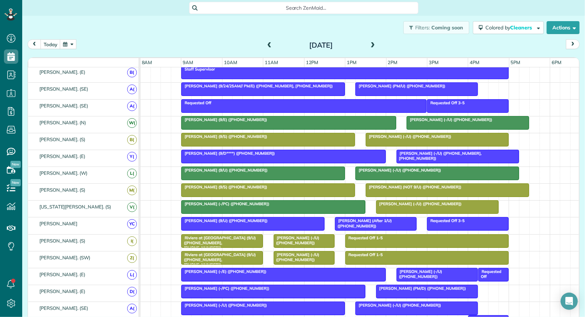
scroll to position [138, 0]
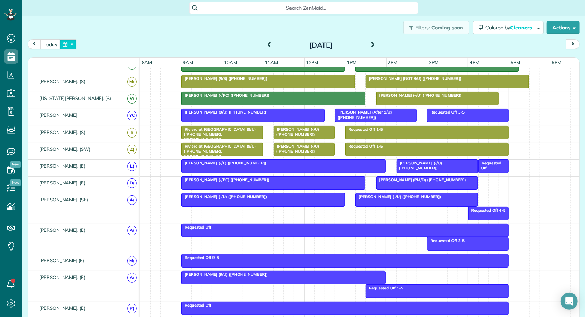
click at [67, 43] on button "button" at bounding box center [68, 44] width 16 height 10
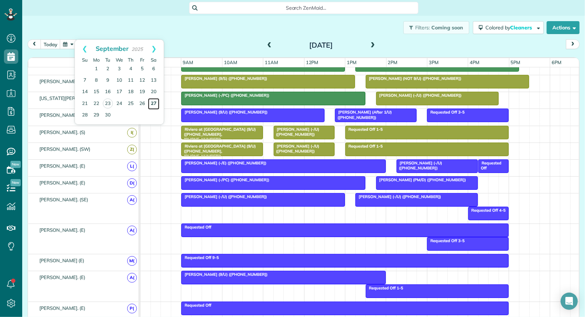
click at [153, 103] on link "27" at bounding box center [153, 103] width 11 height 11
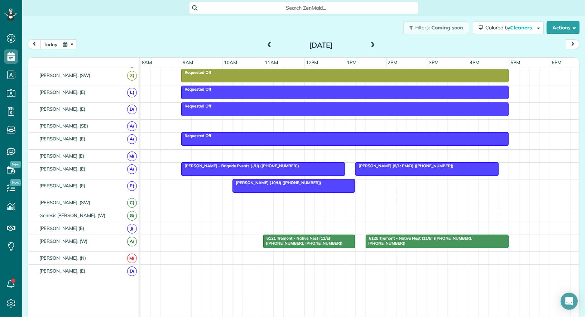
click at [317, 236] on span "6121 Tremont - Native Nest (11/E) (+14692685812, +19406821867)" at bounding box center [303, 241] width 80 height 10
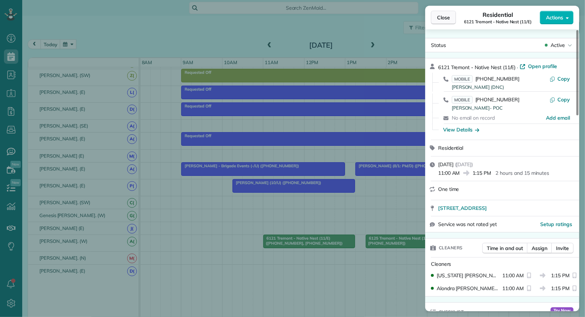
click at [450, 16] on button "Close" at bounding box center [443, 18] width 25 height 14
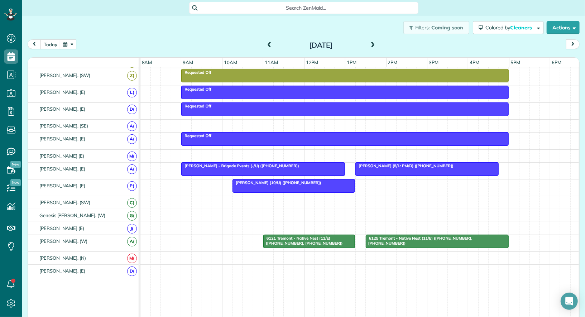
click at [389, 236] on div "6125 Tremont - Native Nest (11/E) (+14692685812, +19406821867)" at bounding box center [437, 241] width 139 height 10
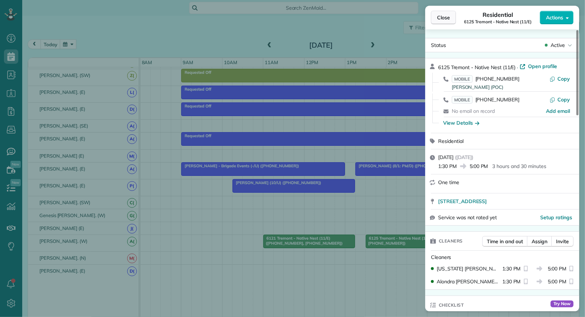
click at [443, 16] on span "Close" at bounding box center [443, 17] width 13 height 7
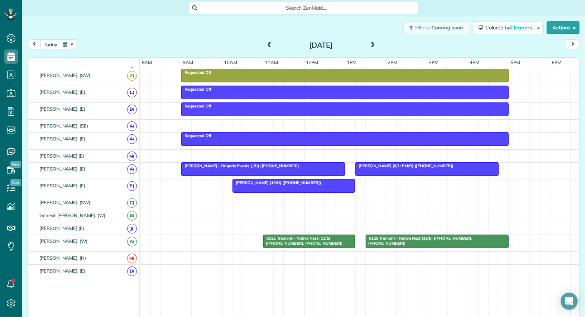
click at [264, 42] on div "Saturday Sep 27, 2025" at bounding box center [321, 44] width 115 height 11
click at [267, 42] on span at bounding box center [270, 45] width 8 height 6
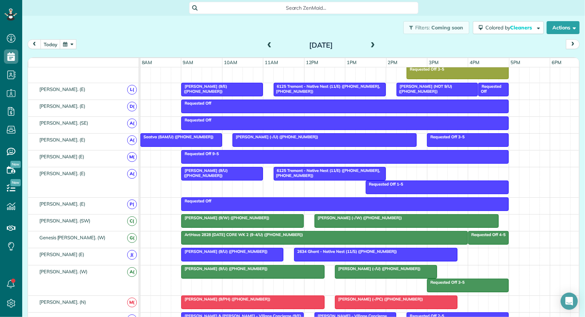
scroll to position [396, 0]
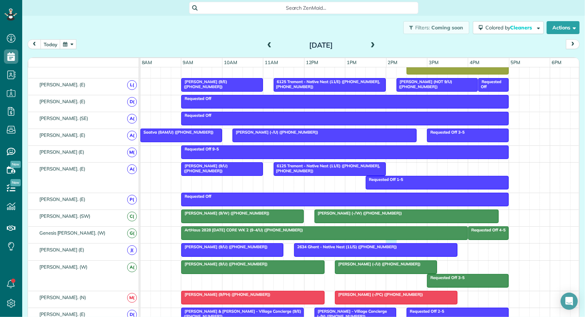
click at [392, 236] on div "Requested Off 4-5 ArtHaus 2828 Friday CORE WK 2 (9-4/U) (+14698350073)" at bounding box center [361, 235] width 440 height 16
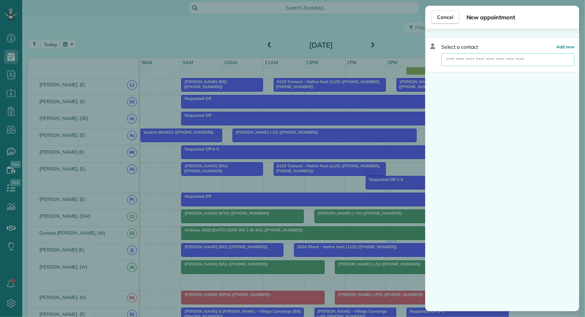
click at [474, 62] on input "text" at bounding box center [508, 59] width 133 height 13
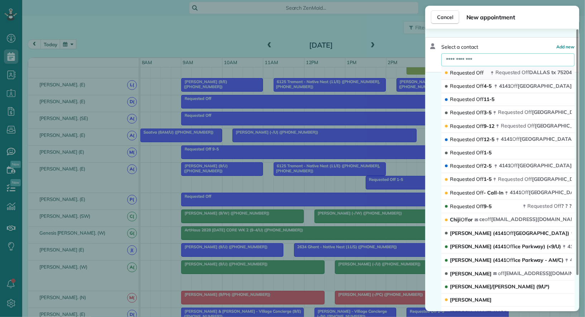
type input "**********"
click at [475, 75] on span "Requested Off" at bounding box center [467, 73] width 34 height 7
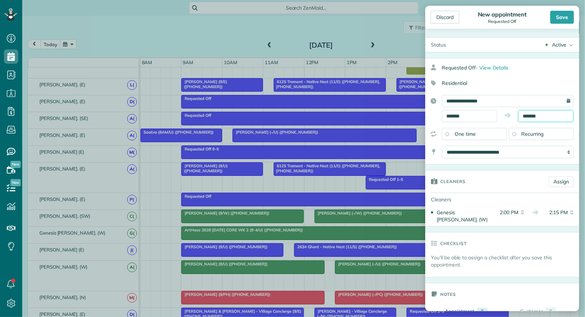
click at [537, 111] on input "*******" at bounding box center [546, 116] width 56 height 12
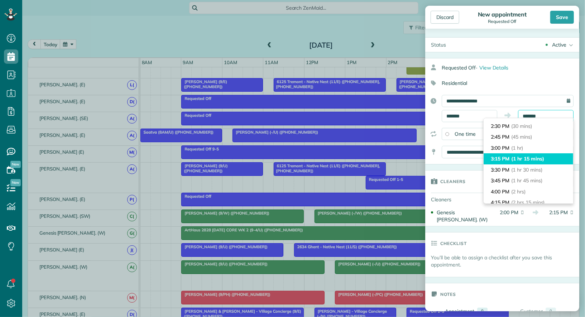
scroll to position [20, 0]
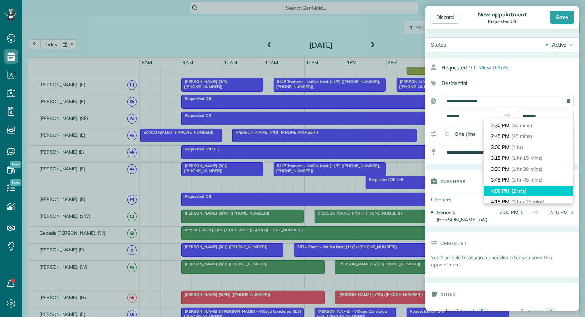
type input "*******"
click at [516, 189] on span "(2 hrs)" at bounding box center [518, 191] width 15 height 6
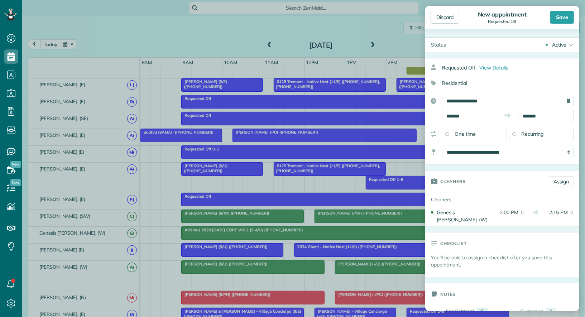
click at [560, 44] on div "Active" at bounding box center [559, 44] width 14 height 7
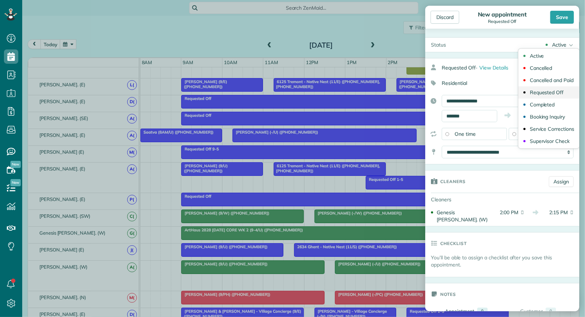
click at [555, 91] on div "Requested Off" at bounding box center [547, 92] width 34 height 5
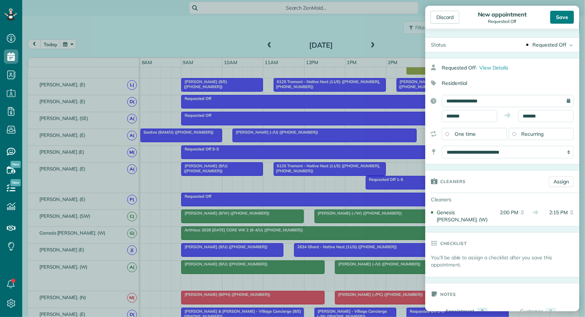
click at [563, 18] on div "Save" at bounding box center [563, 17] width 24 height 13
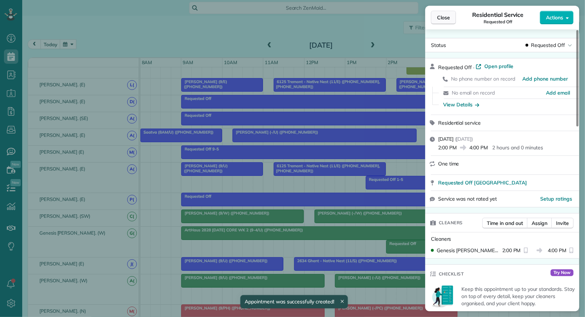
click at [443, 16] on span "Close" at bounding box center [443, 17] width 13 height 7
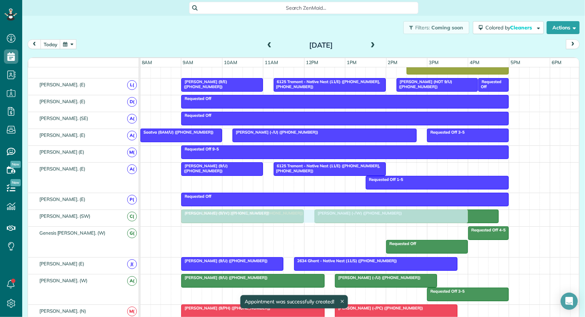
drag, startPoint x: 348, startPoint y: 233, endPoint x: 348, endPoint y: 220, distance: 13.6
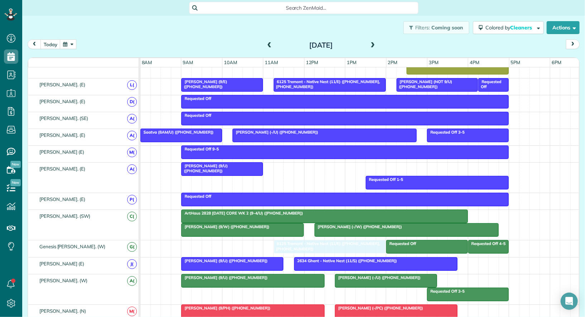
drag, startPoint x: 298, startPoint y: 169, endPoint x: 293, endPoint y: 246, distance: 76.5
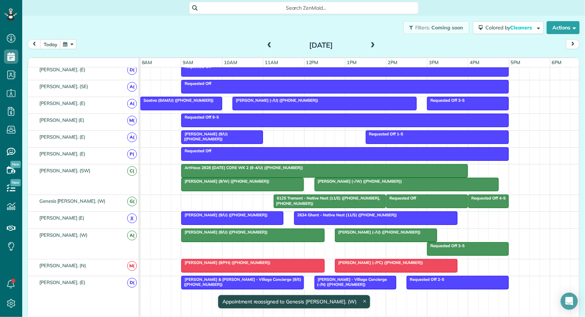
scroll to position [419, 0]
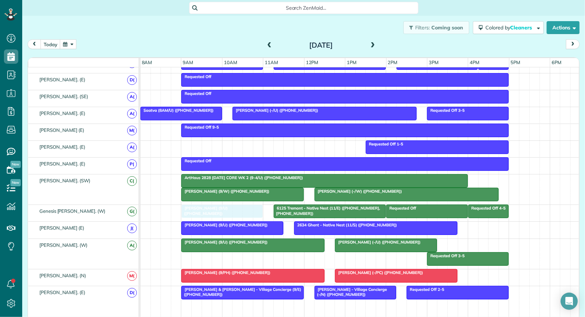
drag, startPoint x: 221, startPoint y: 145, endPoint x: 222, endPoint y: 204, distance: 58.8
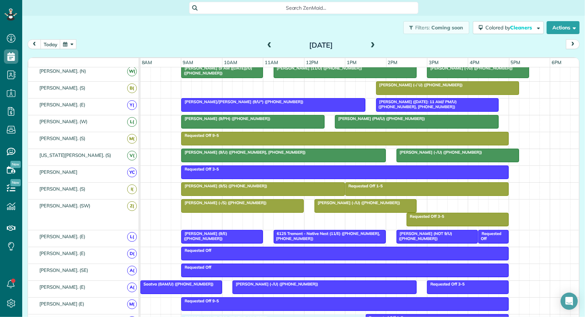
drag, startPoint x: 300, startPoint y: 83, endPoint x: 301, endPoint y: 317, distance: 234.1
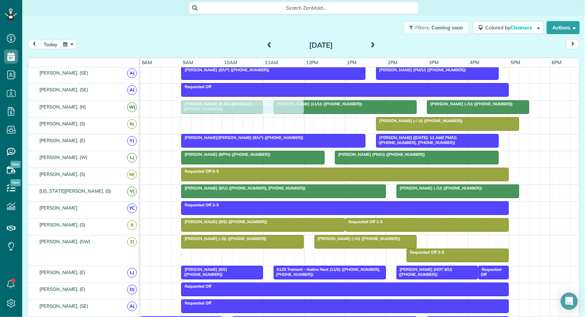
drag, startPoint x: 248, startPoint y: 252, endPoint x: 249, endPoint y: 104, distance: 147.3
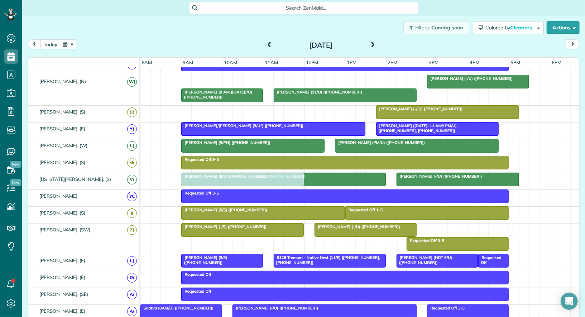
drag, startPoint x: 237, startPoint y: 80, endPoint x: 240, endPoint y: 177, distance: 97.5
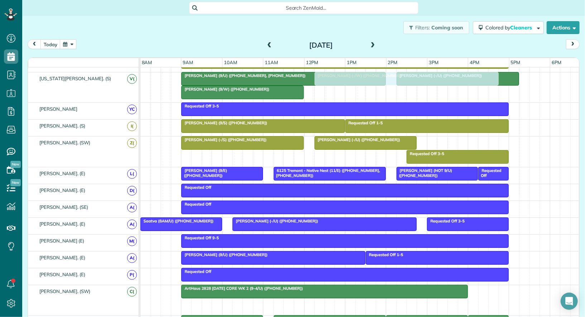
drag, startPoint x: 367, startPoint y: 246, endPoint x: 365, endPoint y: 87, distance: 159.2
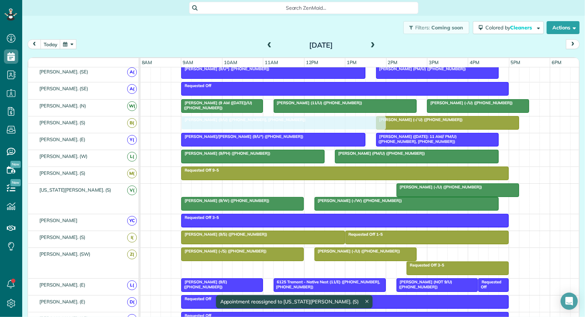
drag, startPoint x: 289, startPoint y: 186, endPoint x: 289, endPoint y: 124, distance: 62.4
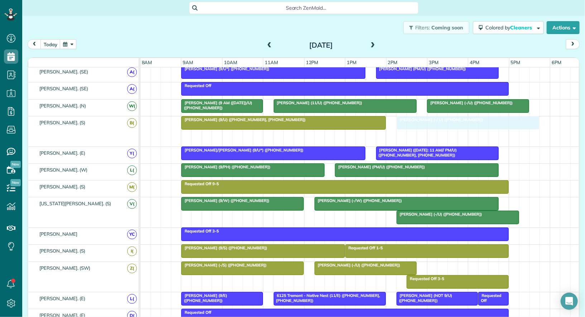
drag, startPoint x: 414, startPoint y: 131, endPoint x: 430, endPoint y: 124, distance: 18.0
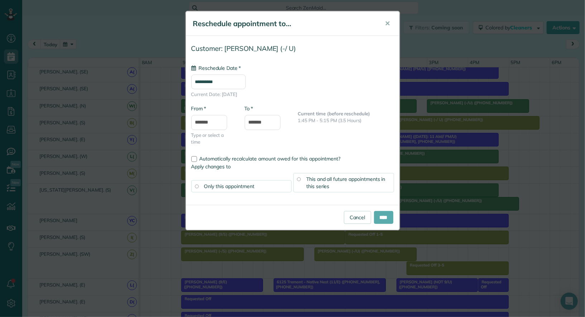
type input "**********"
click at [381, 215] on input "****" at bounding box center [383, 217] width 19 height 13
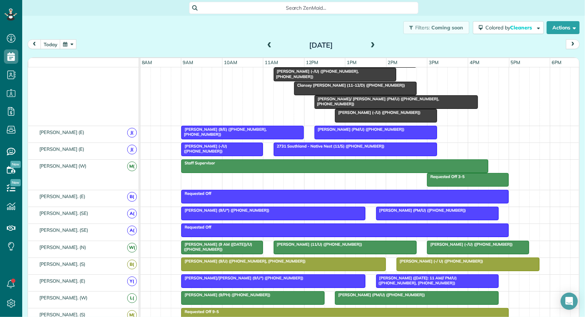
drag, startPoint x: 415, startPoint y: 181, endPoint x: 346, endPoint y: 99, distance: 107.6
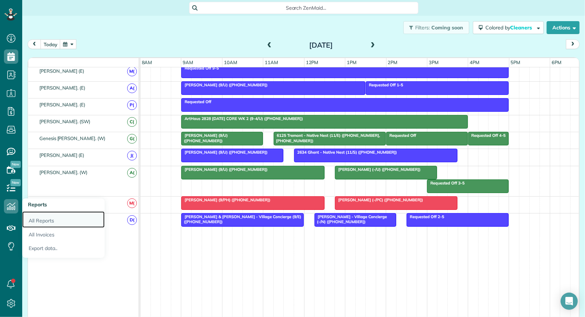
click at [32, 221] on link "All Reports" at bounding box center [63, 219] width 82 height 16
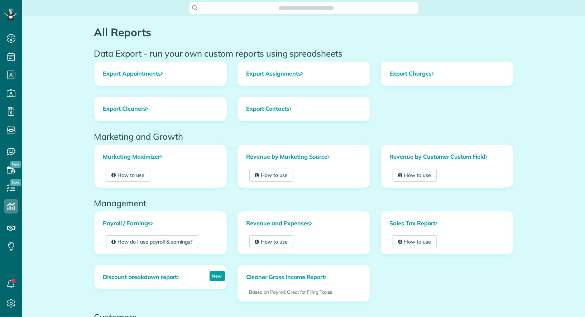
scroll to position [3, 3]
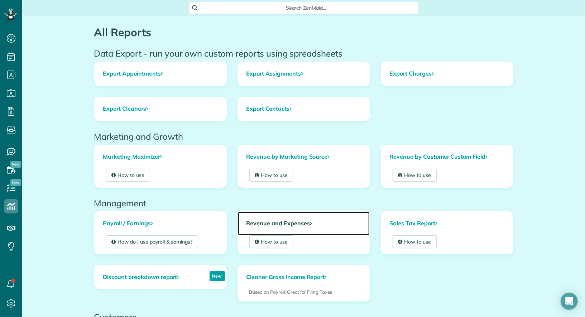
click at [303, 223] on link "Revenue and Expenses" at bounding box center [304, 224] width 132 height 24
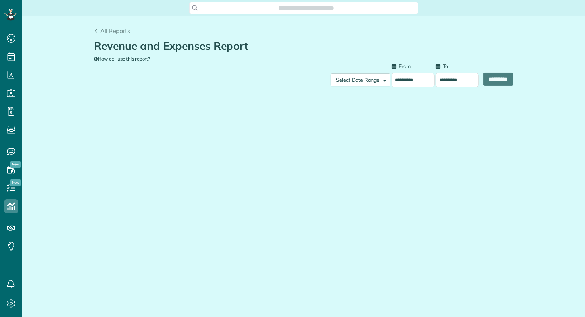
scroll to position [3, 3]
type input "**********"
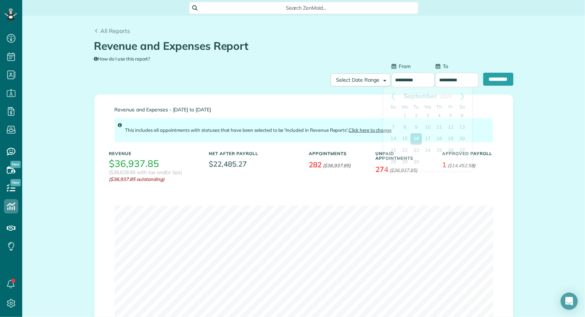
click at [411, 85] on input "**********" at bounding box center [413, 80] width 43 height 15
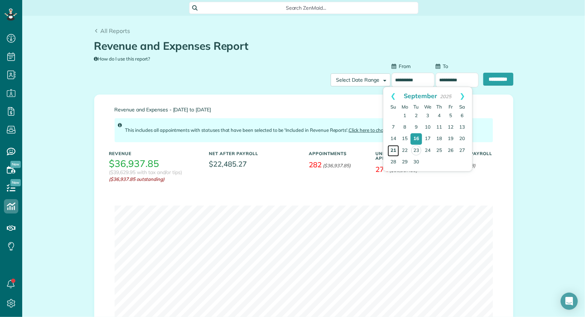
click at [395, 151] on link "21" at bounding box center [393, 150] width 11 height 11
type input "**********"
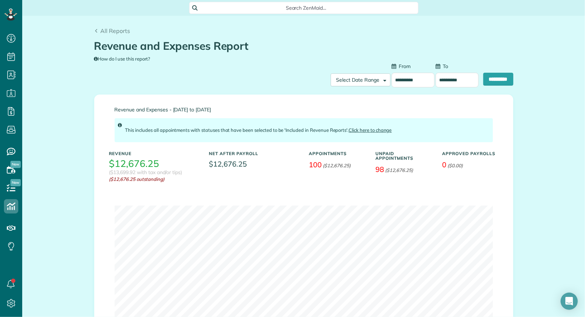
click at [444, 77] on input "**********" at bounding box center [457, 80] width 43 height 15
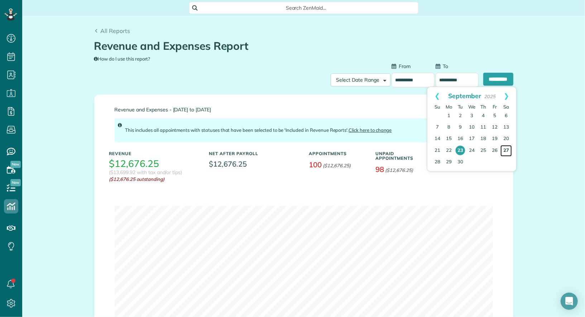
click at [508, 151] on link "27" at bounding box center [506, 150] width 11 height 11
type input "**********"
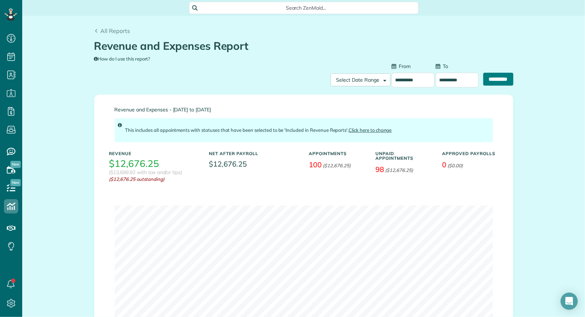
click at [491, 83] on input "**********" at bounding box center [499, 79] width 30 height 13
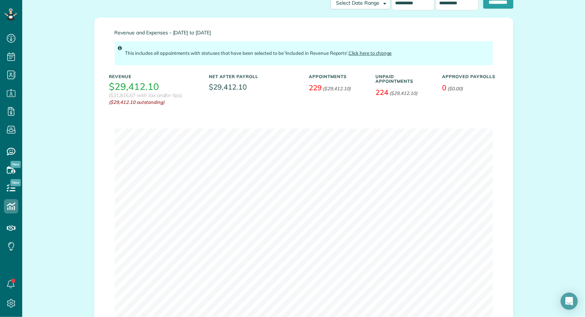
scroll to position [82, 0]
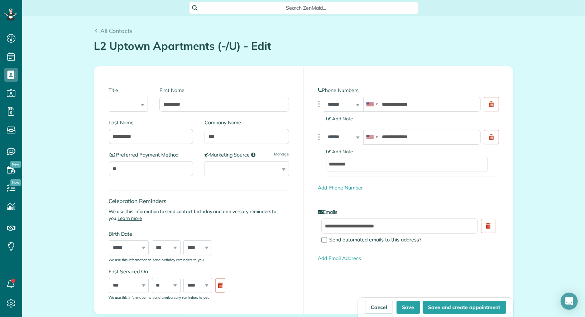
scroll to position [314, 0]
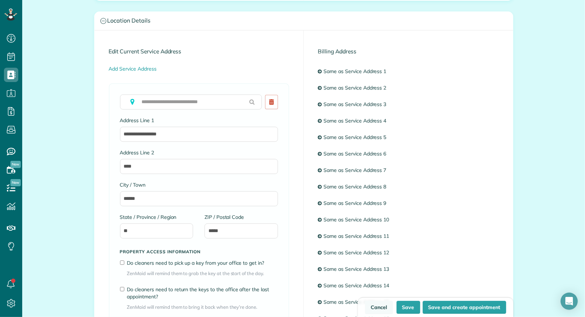
click at [377, 309] on link "Cancel" at bounding box center [379, 307] width 28 height 13
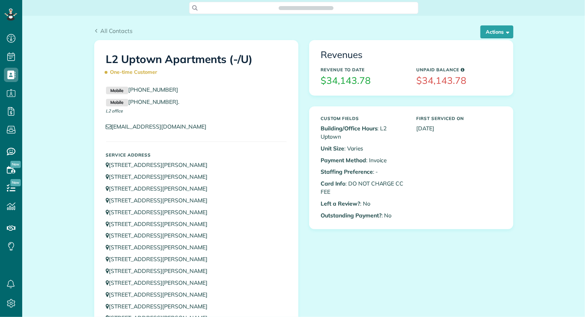
scroll to position [3, 3]
click at [490, 38] on button "Actions" at bounding box center [497, 31] width 33 height 13
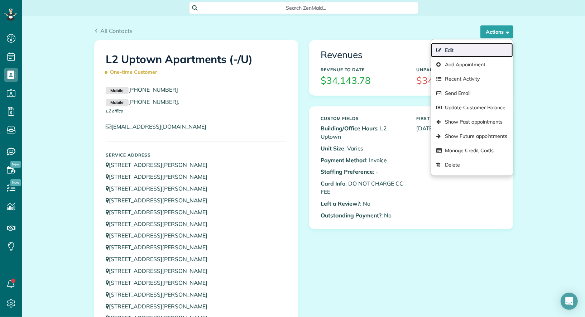
click at [479, 48] on link "Edit" at bounding box center [472, 50] width 82 height 14
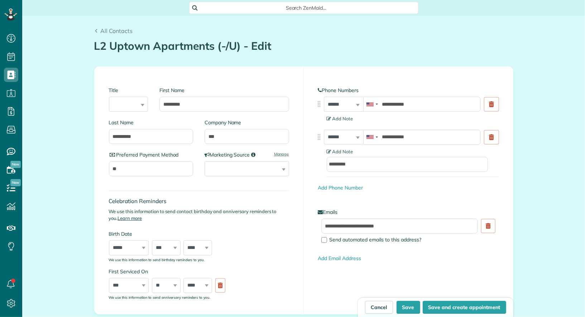
scroll to position [3, 3]
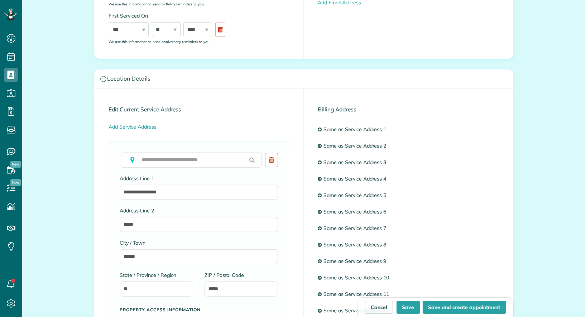
type input "**********"
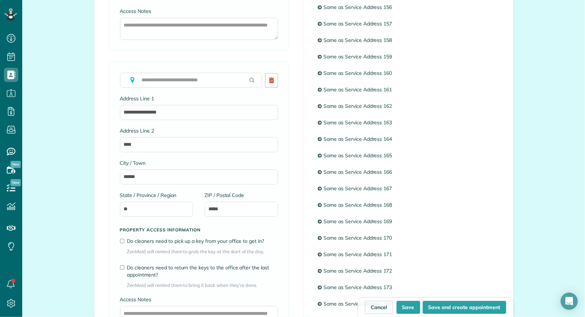
scroll to position [2951, 0]
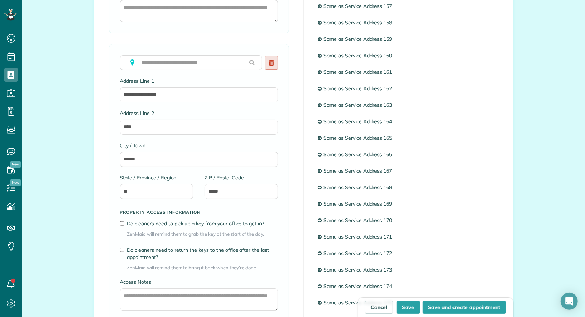
click at [274, 58] on link at bounding box center [271, 63] width 13 height 14
click at [410, 310] on button "Save" at bounding box center [409, 307] width 24 height 13
type input "**********"
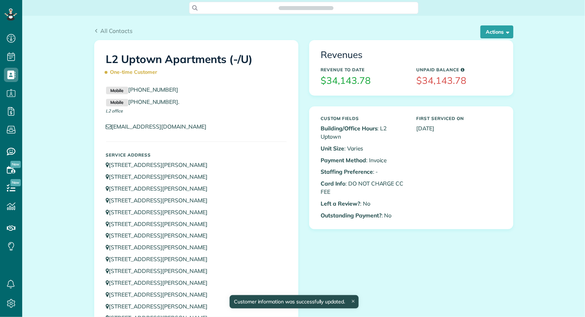
scroll to position [3, 3]
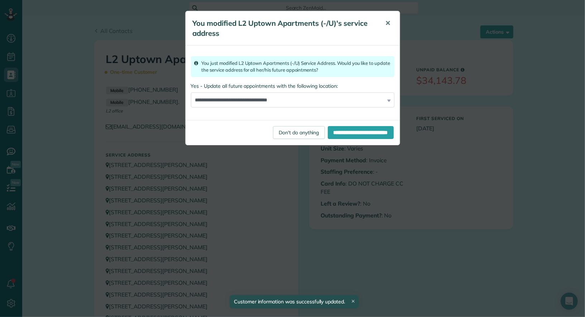
click at [385, 23] on button "✕" at bounding box center [388, 23] width 16 height 17
